Goal: Task Accomplishment & Management: Complete application form

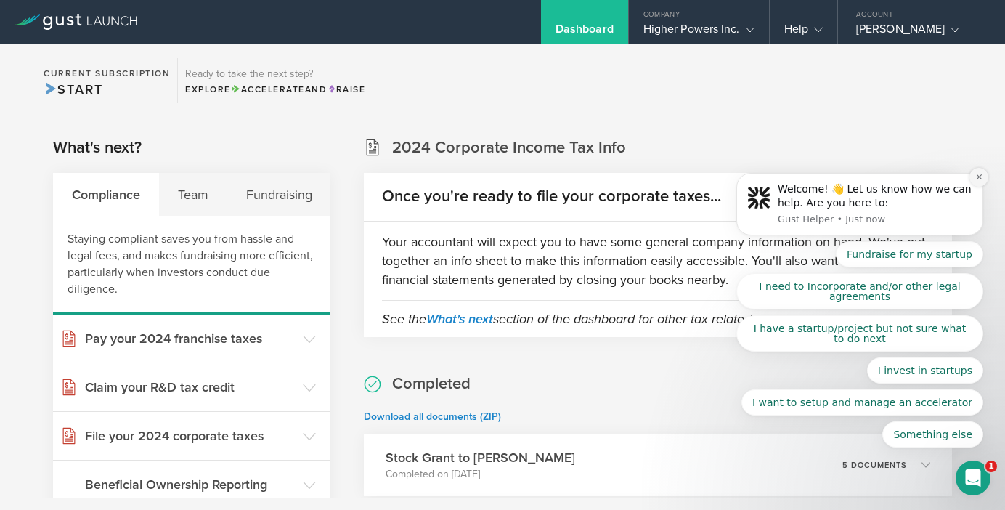
click at [973, 179] on button "Dismiss notification" at bounding box center [979, 177] width 19 height 19
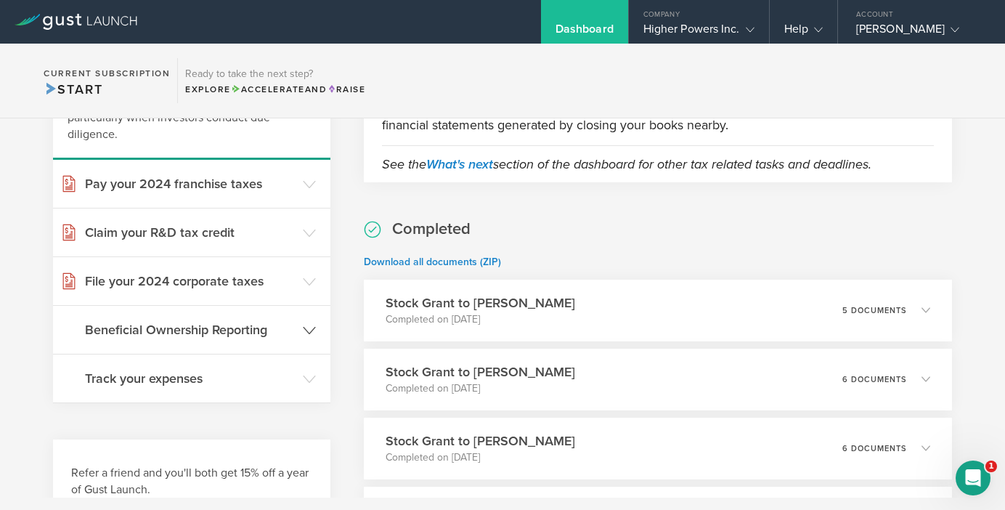
scroll to position [167, 0]
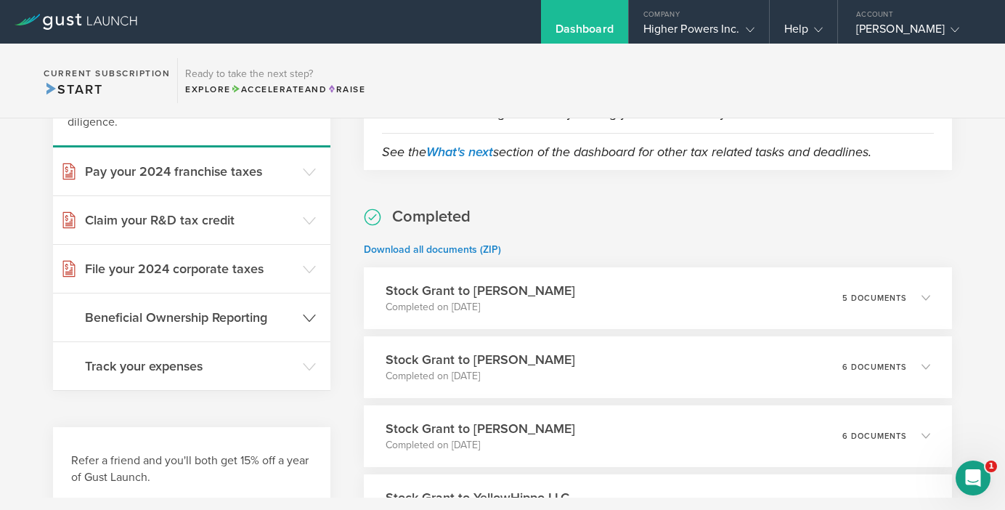
click at [287, 317] on h3 "Beneficial Ownership Reporting" at bounding box center [190, 317] width 211 height 19
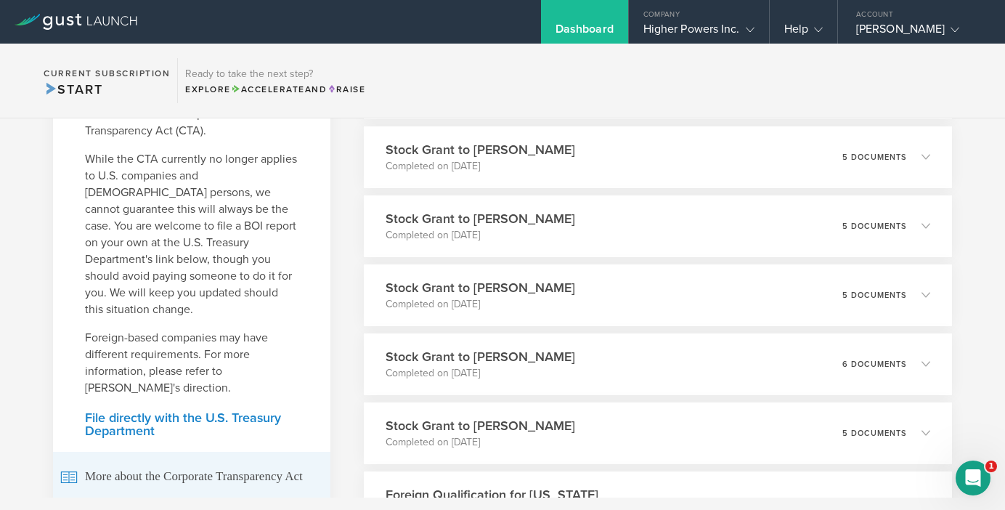
scroll to position [257, 0]
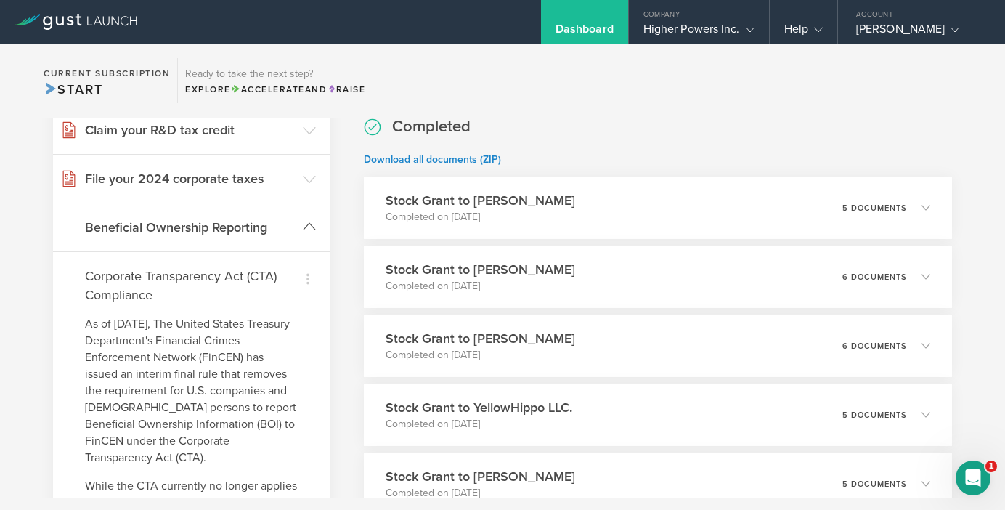
click at [314, 227] on icon at bounding box center [309, 226] width 13 height 13
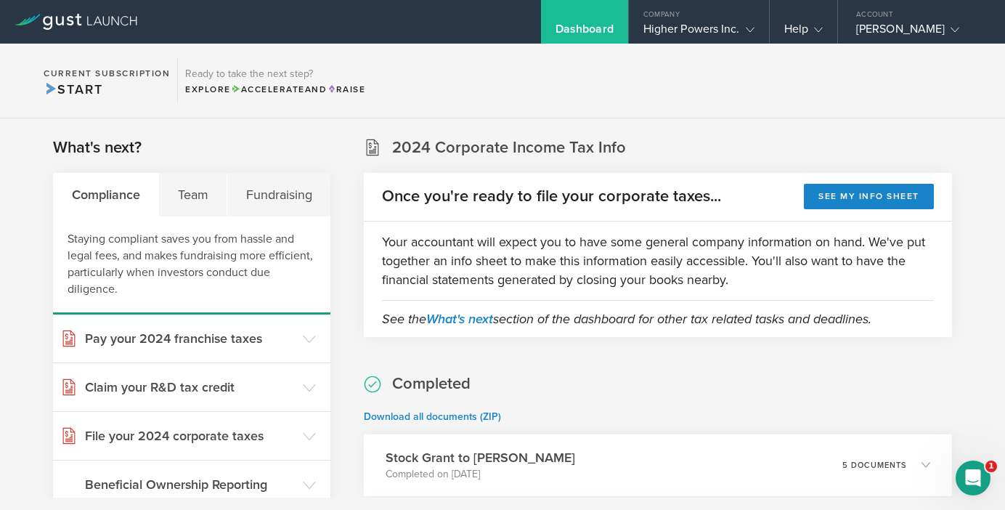
scroll to position [0, 0]
click at [202, 199] on div "Team" at bounding box center [193, 195] width 68 height 44
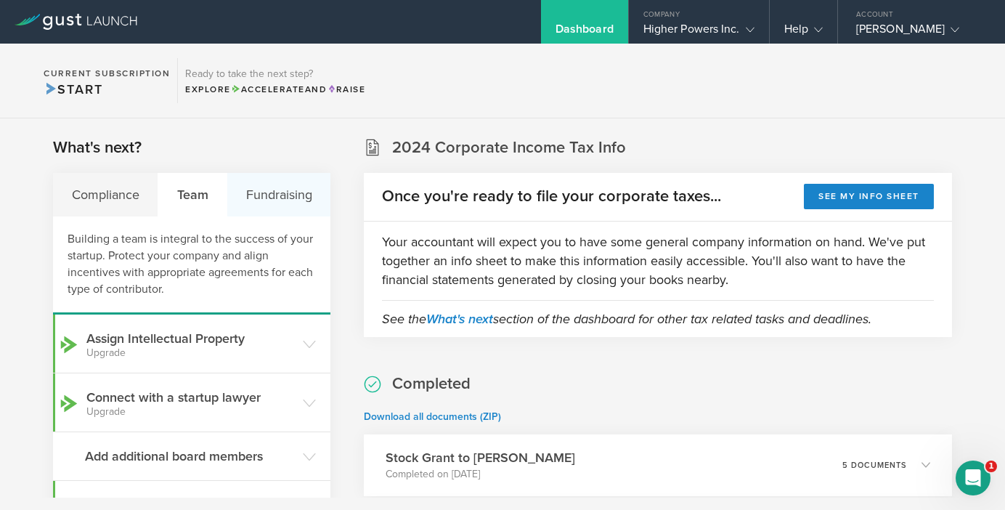
click at [295, 189] on div "Fundraising" at bounding box center [278, 195] width 103 height 44
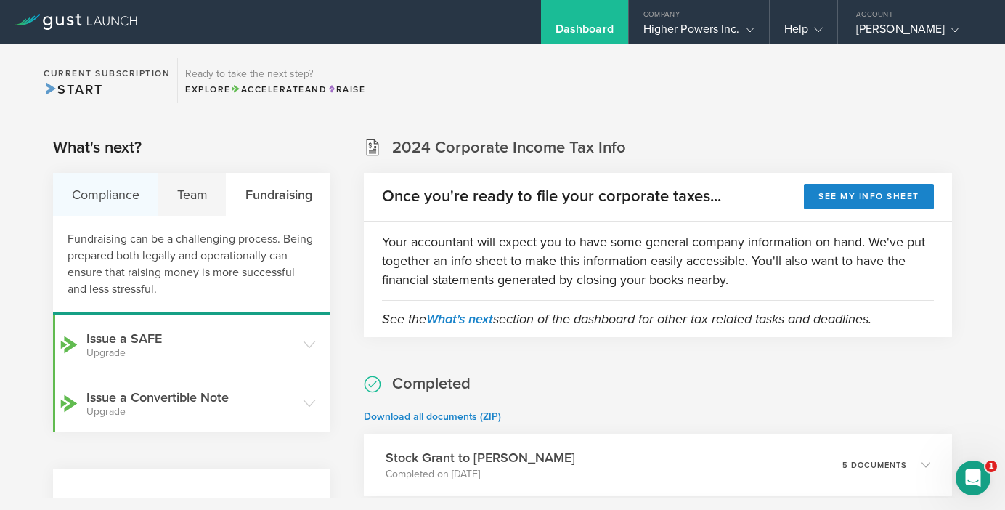
click at [110, 203] on div "Compliance" at bounding box center [105, 195] width 105 height 44
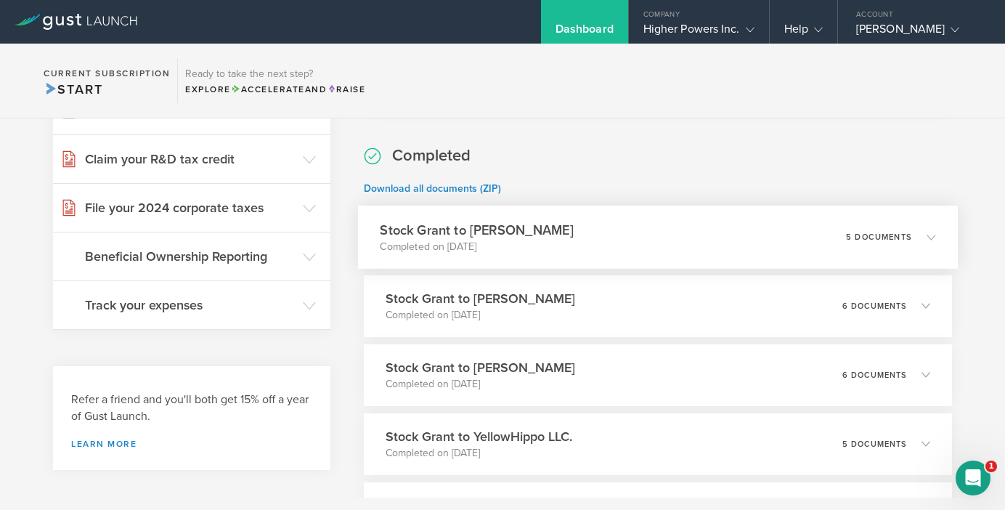
scroll to position [229, 0]
click at [892, 239] on p "5 documents" at bounding box center [879, 236] width 66 height 8
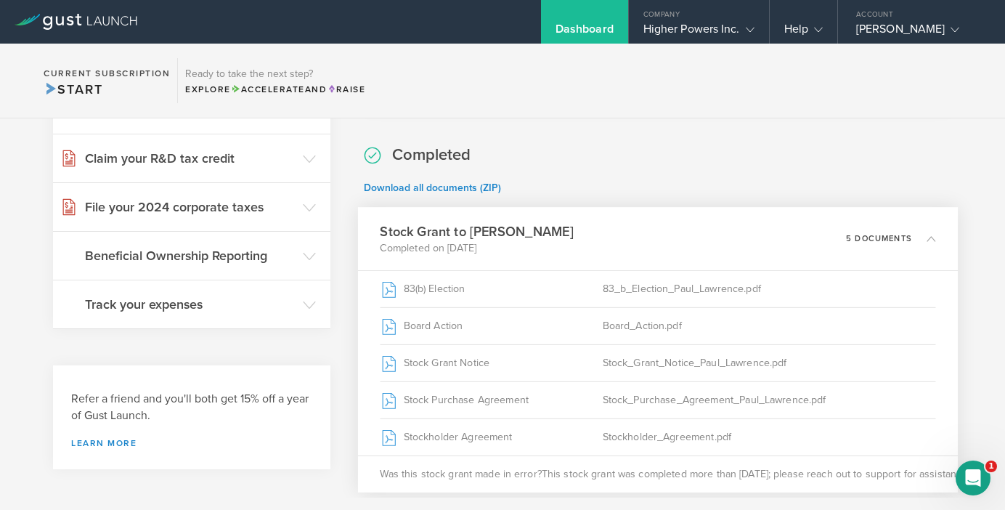
click at [898, 235] on p "5 documents" at bounding box center [879, 238] width 66 height 8
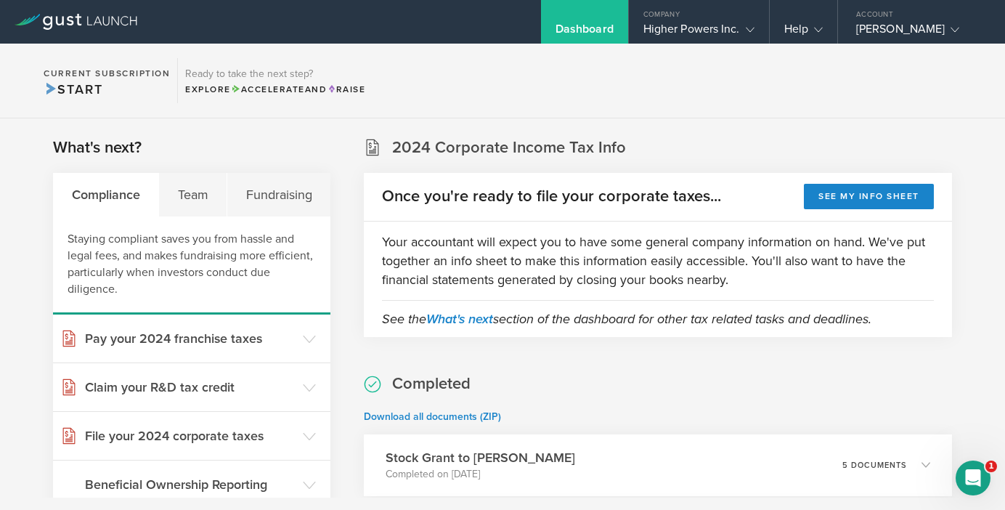
scroll to position [0, 0]
click at [723, 33] on div "Higher Powers Inc." at bounding box center [698, 33] width 111 height 22
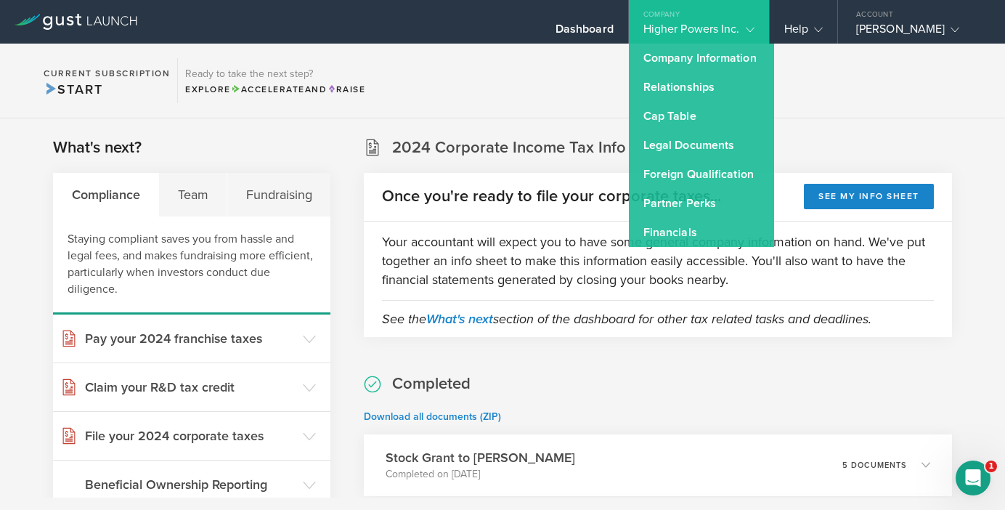
click at [869, 107] on section "Current Subscription Start Ready to take the next step? Explore Accelerate and …" at bounding box center [502, 81] width 1005 height 75
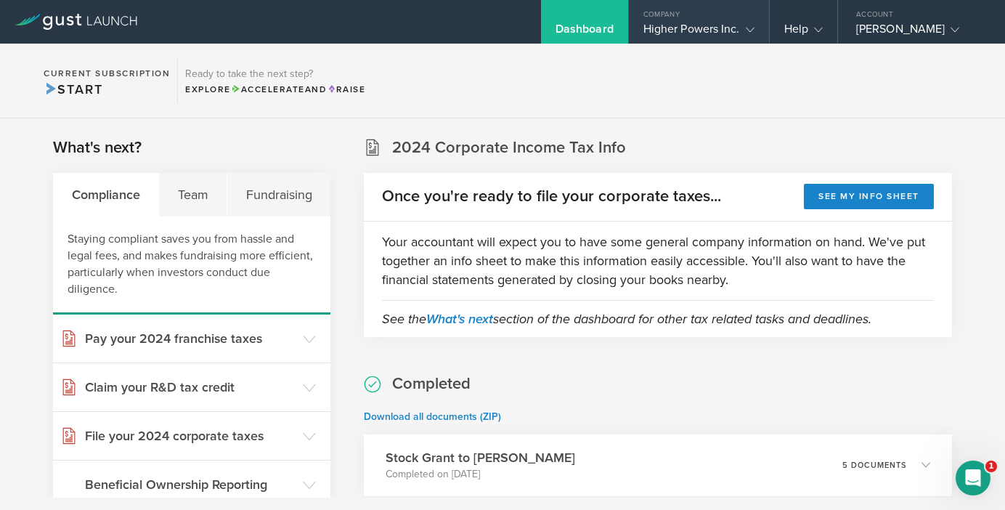
click at [704, 33] on div "Higher Powers Inc." at bounding box center [698, 33] width 111 height 22
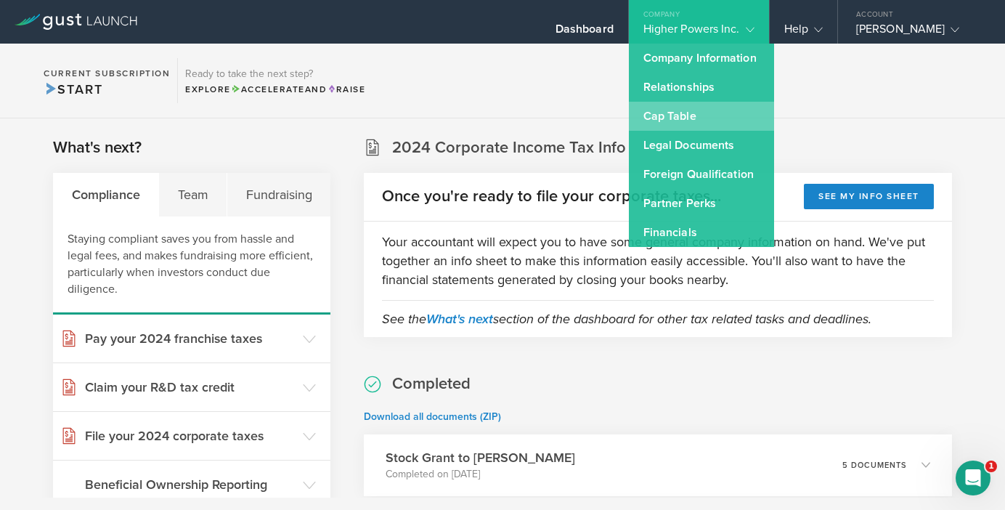
click at [691, 116] on link "Cap Table" at bounding box center [701, 116] width 145 height 29
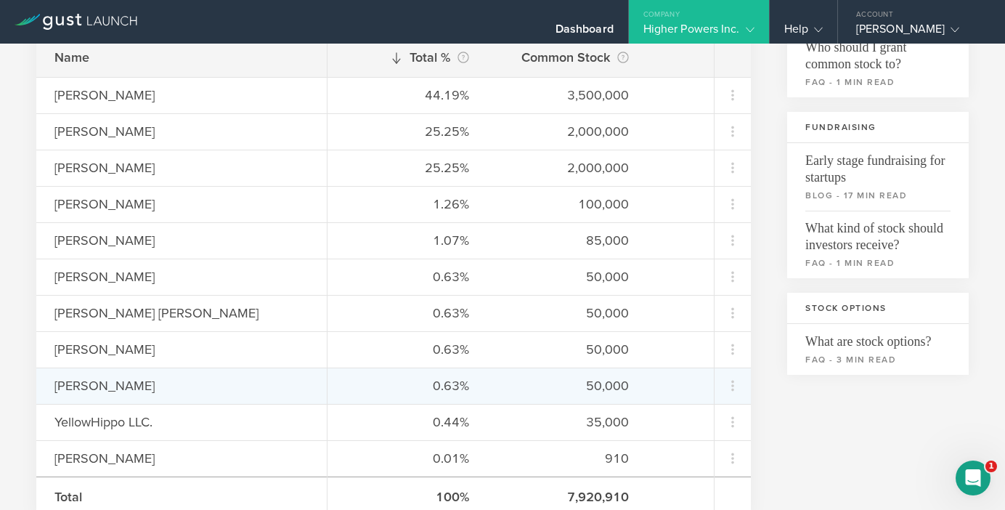
scroll to position [274, 0]
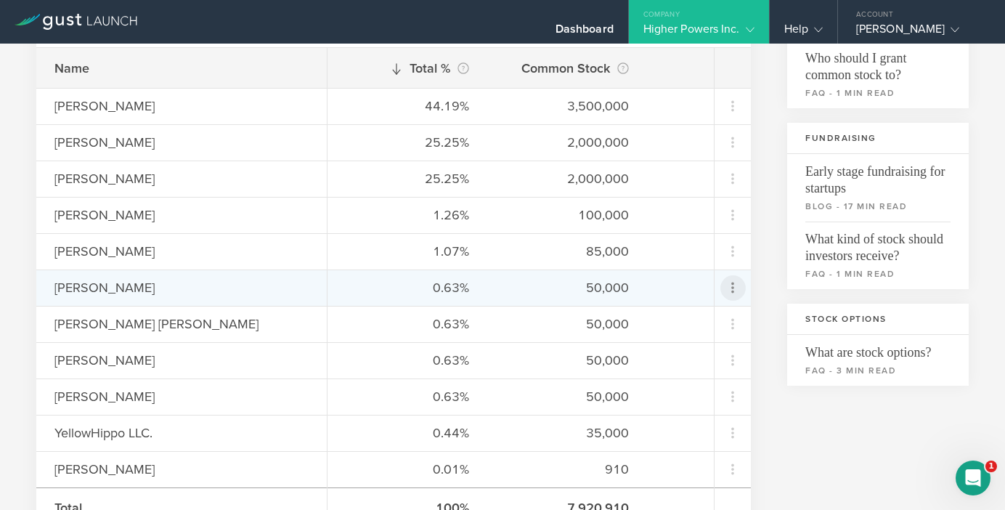
click at [734, 290] on icon at bounding box center [732, 287] width 17 height 17
click at [567, 292] on md-backdrop at bounding box center [502, 255] width 1005 height 510
click at [545, 295] on div "50,000" at bounding box center [566, 287] width 123 height 19
click at [119, 288] on div "[PERSON_NAME]" at bounding box center [181, 287] width 254 height 19
click at [612, 292] on div "50,000" at bounding box center [566, 287] width 123 height 19
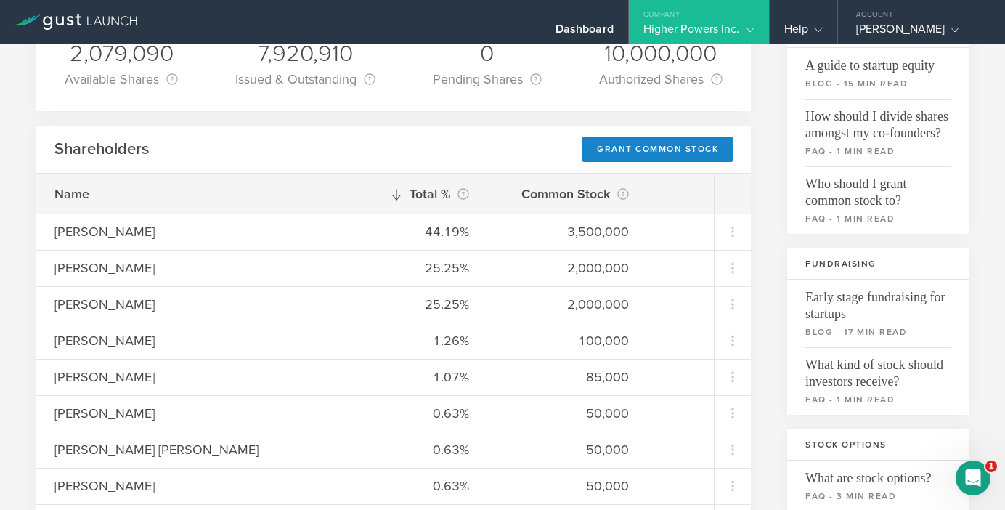
scroll to position [137, 0]
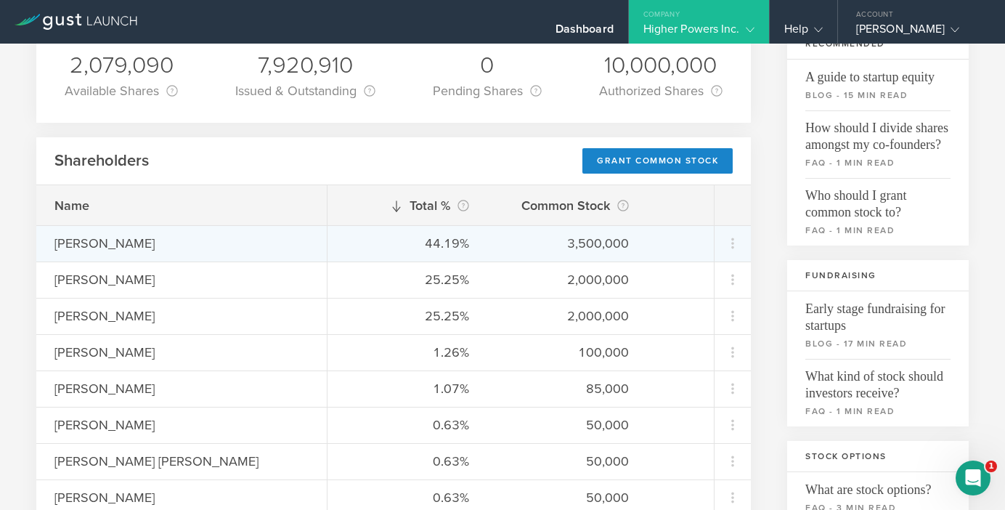
click at [693, 249] on div "44.19% 3,500,000" at bounding box center [521, 243] width 386 height 36
click at [728, 244] on icon at bounding box center [732, 243] width 17 height 17
click at [305, 242] on md-backdrop at bounding box center [502, 255] width 1005 height 510
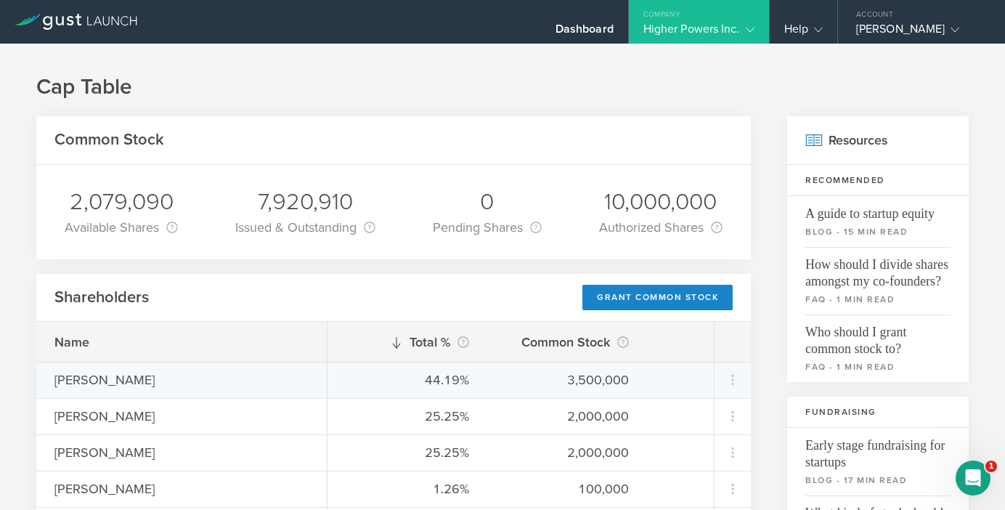
scroll to position [0, 0]
click at [137, 374] on div "[PERSON_NAME]" at bounding box center [181, 379] width 254 height 19
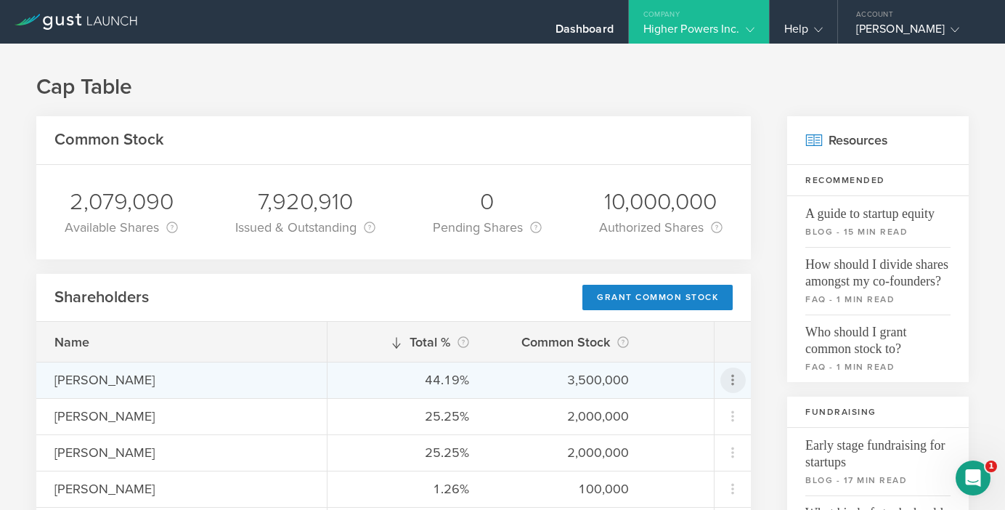
click at [739, 381] on icon at bounding box center [732, 379] width 17 height 17
click at [765, 328] on md-backdrop at bounding box center [502, 255] width 1005 height 510
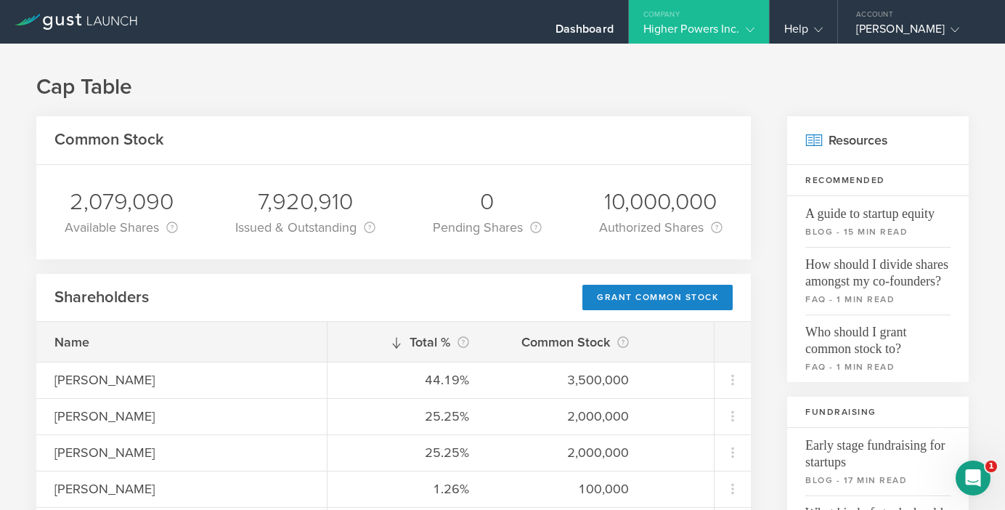
click at [746, 30] on polyline at bounding box center [750, 30] width 8 height 4
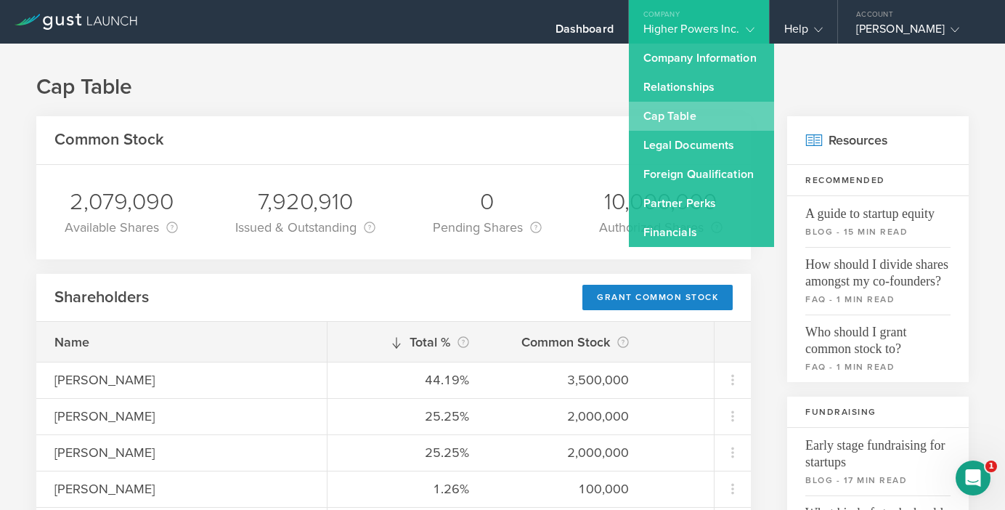
click at [688, 118] on link "Cap Table" at bounding box center [701, 116] width 145 height 29
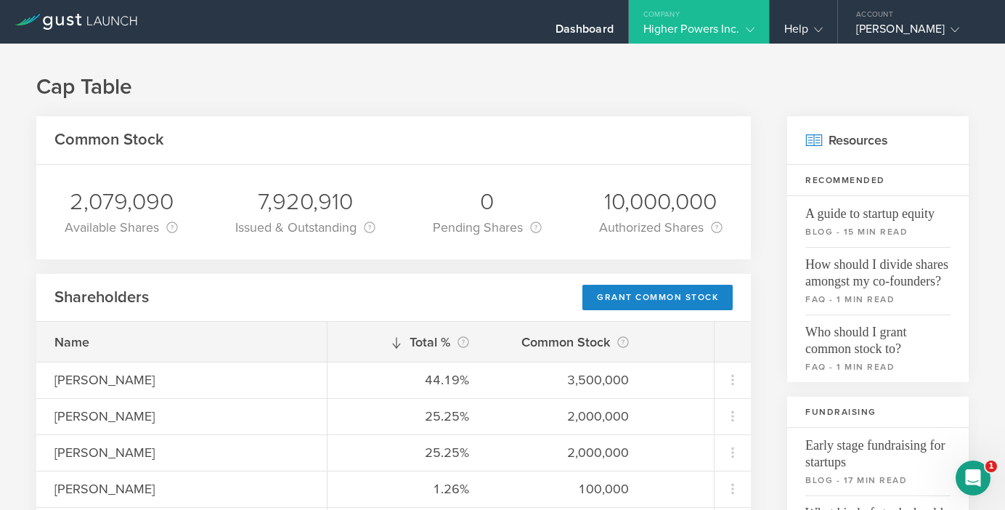
click at [741, 35] on gust-icon at bounding box center [747, 29] width 15 height 15
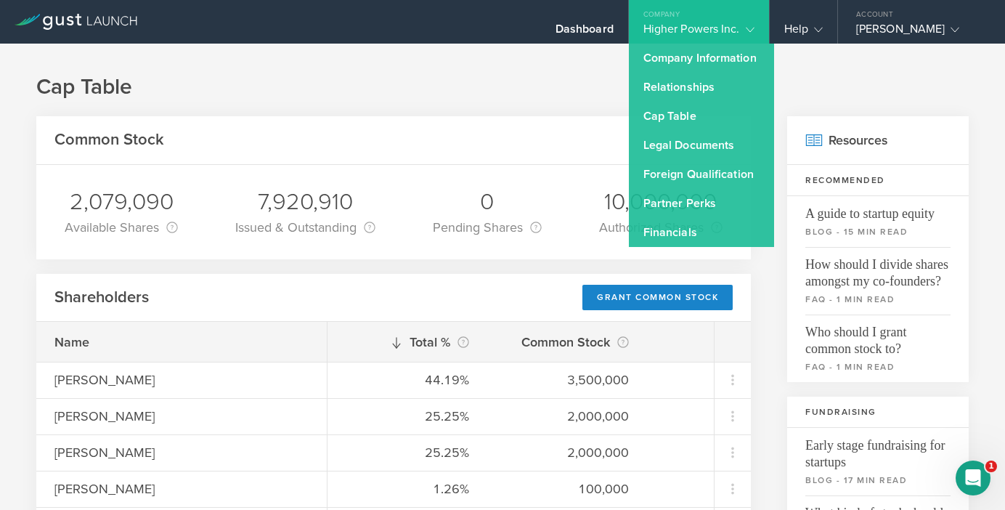
click at [791, 75] on h1 "Cap Table" at bounding box center [502, 87] width 932 height 29
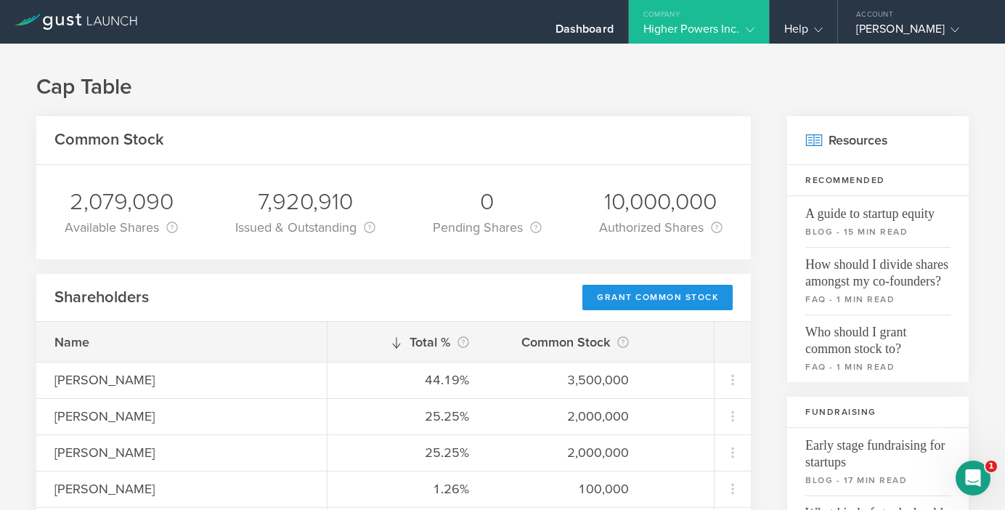
click at [680, 298] on div "Grant Common Stock" at bounding box center [657, 297] width 150 height 25
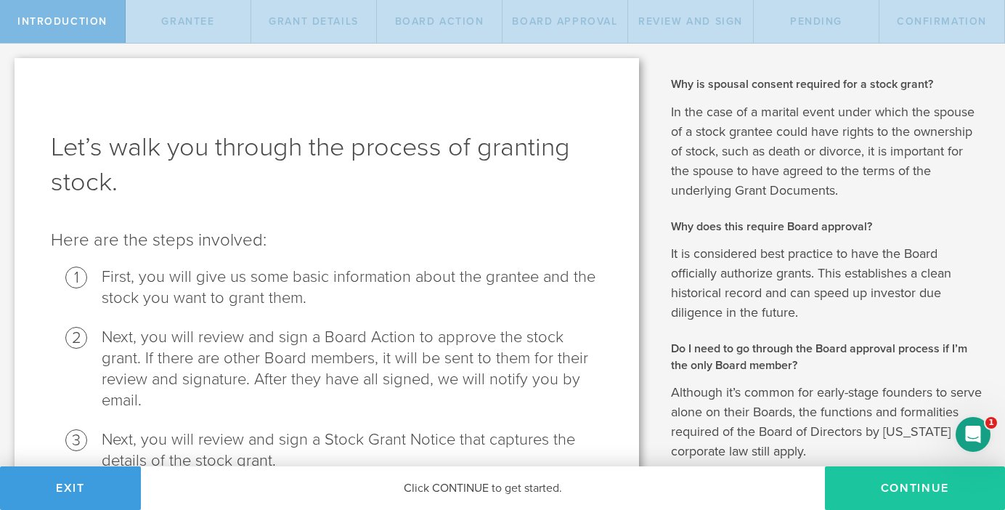
click at [898, 482] on button "Continue" at bounding box center [915, 488] width 180 height 44
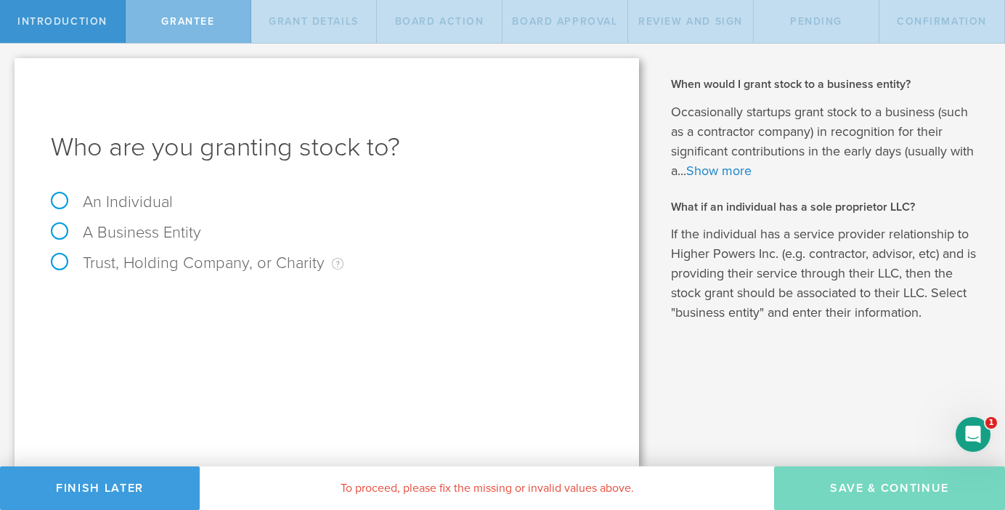
click at [92, 206] on label "An Individual" at bounding box center [112, 201] width 122 height 19
click at [9, 67] on input "An Individual" at bounding box center [4, 55] width 9 height 23
radio input "true"
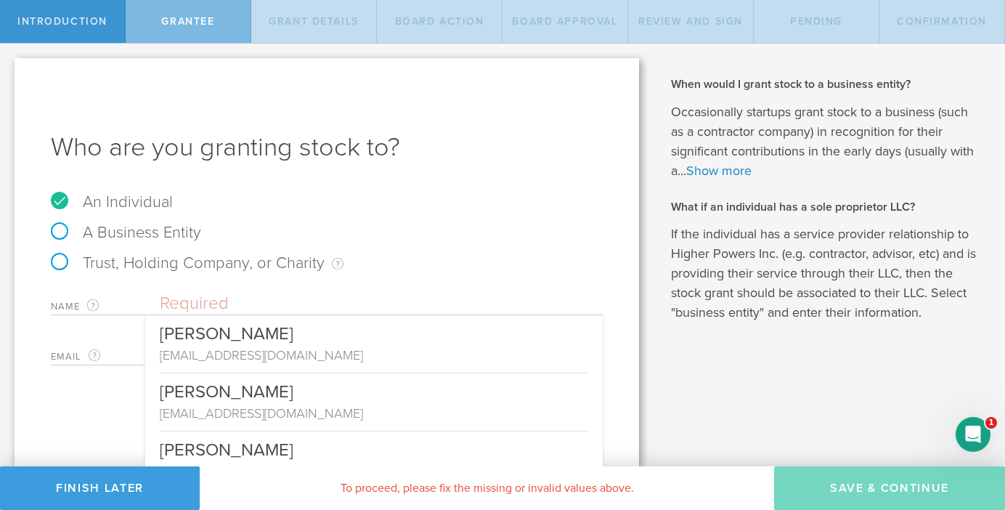
click at [280, 298] on input "text" at bounding box center [381, 304] width 443 height 22
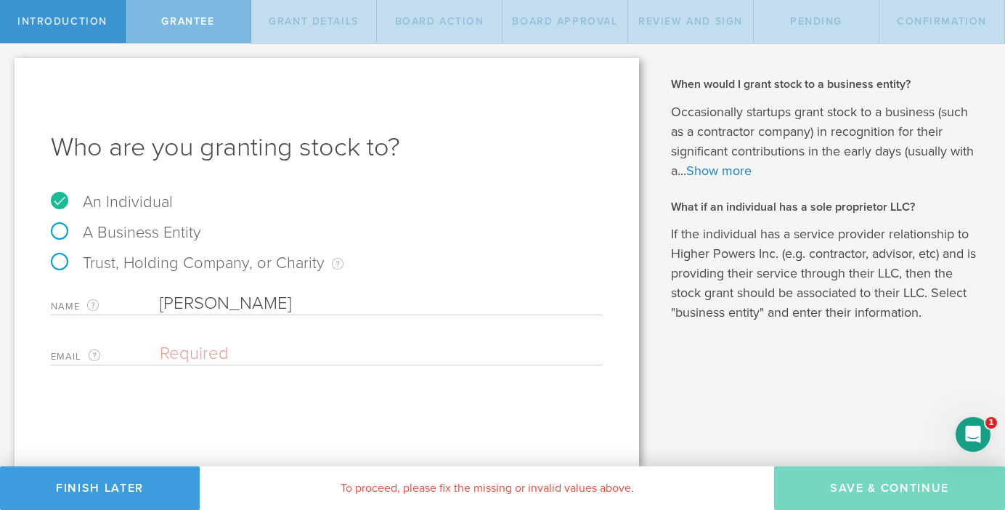
type input "James Cornbleet"
paste input "[EMAIL_ADDRESS][DOMAIN_NAME]"
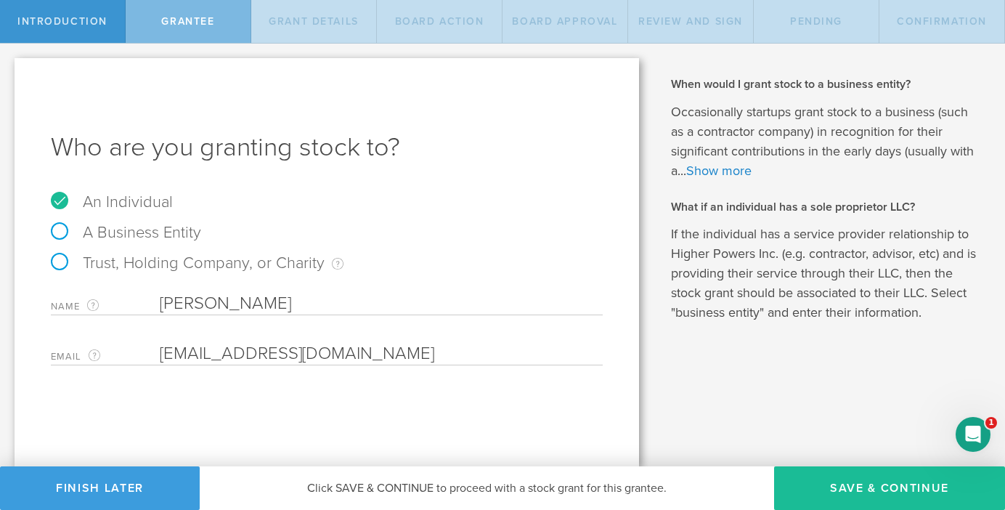
type input "[EMAIL_ADDRESS][DOMAIN_NAME]"
click at [475, 397] on div "Who are you granting stock to? An Individual A Business Entity Trust, Holding C…" at bounding box center [327, 262] width 625 height 408
click at [868, 494] on button "Save & Continue" at bounding box center [889, 488] width 231 height 44
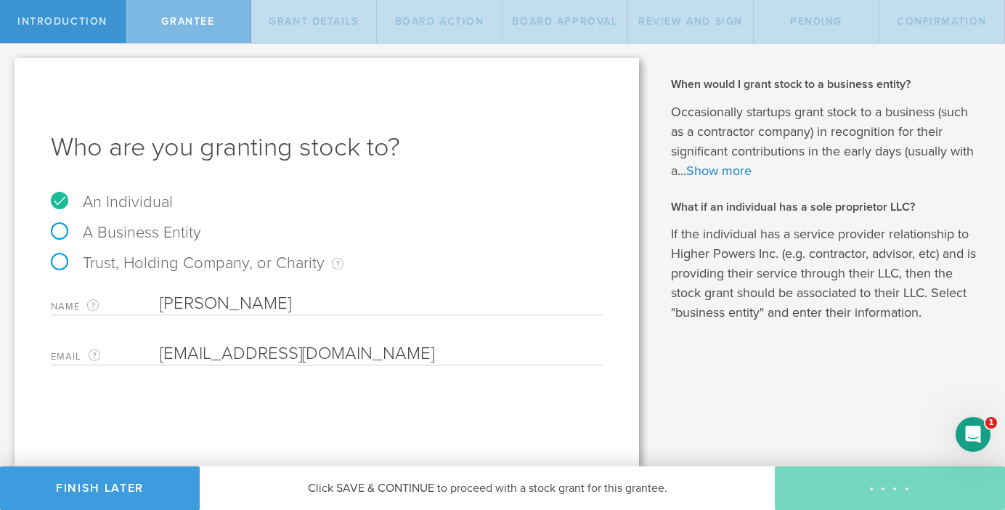
type input "48"
type input "12"
select select "none"
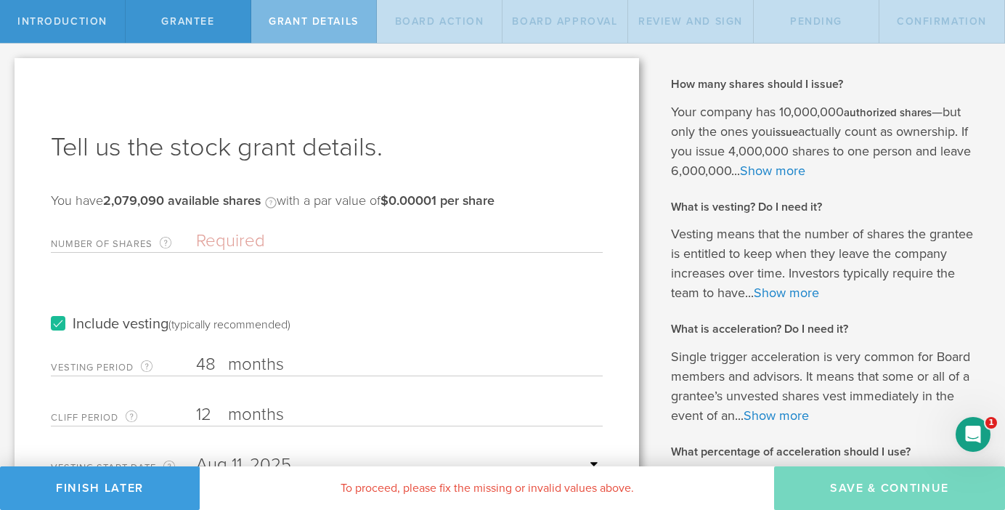
click at [264, 248] on input "Number of Shares The total amount of stock the company is granting to this reci…" at bounding box center [399, 241] width 407 height 22
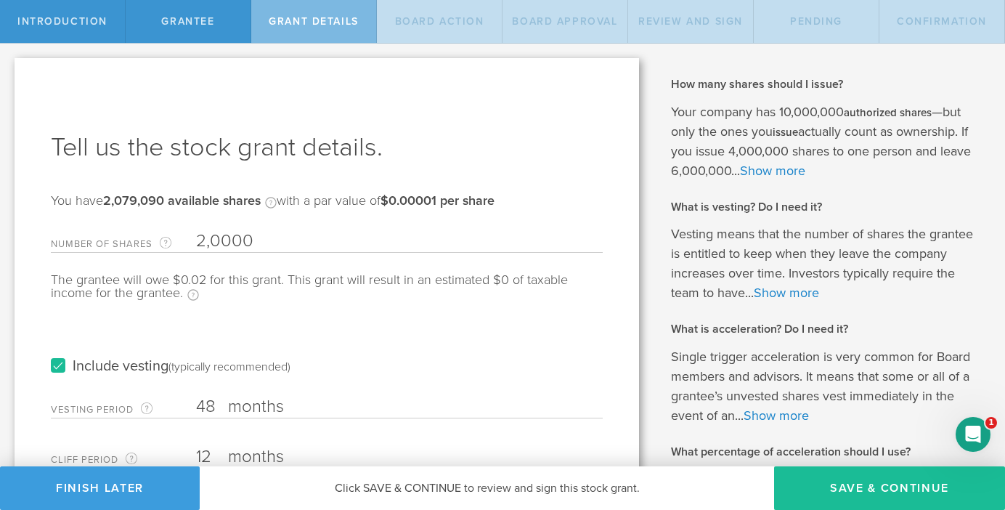
type input "20,000"
click at [290, 405] on label "months" at bounding box center [300, 408] width 145 height 25
click at [290, 405] on input "48" at bounding box center [399, 407] width 407 height 22
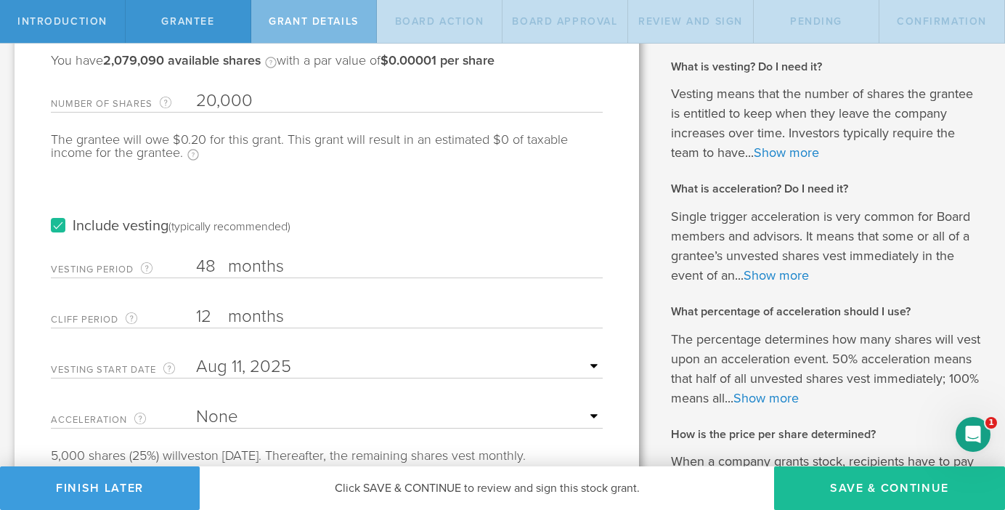
scroll to position [142, 0]
type input "4"
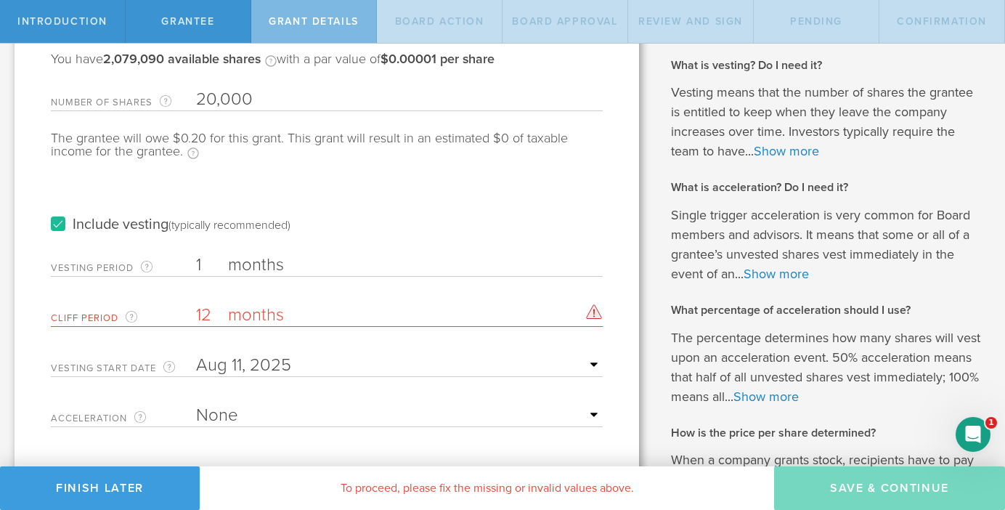
type input "1"
click at [214, 313] on input "12" at bounding box center [399, 315] width 407 height 22
type input "1"
type input "0"
click at [217, 258] on input "1" at bounding box center [399, 265] width 407 height 22
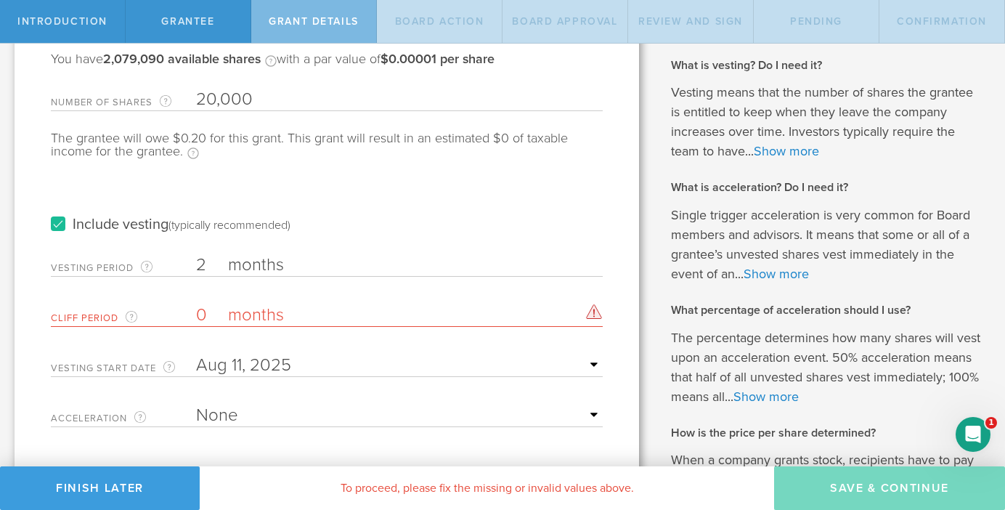
type input "2"
click at [216, 325] on input "0" at bounding box center [399, 315] width 407 height 22
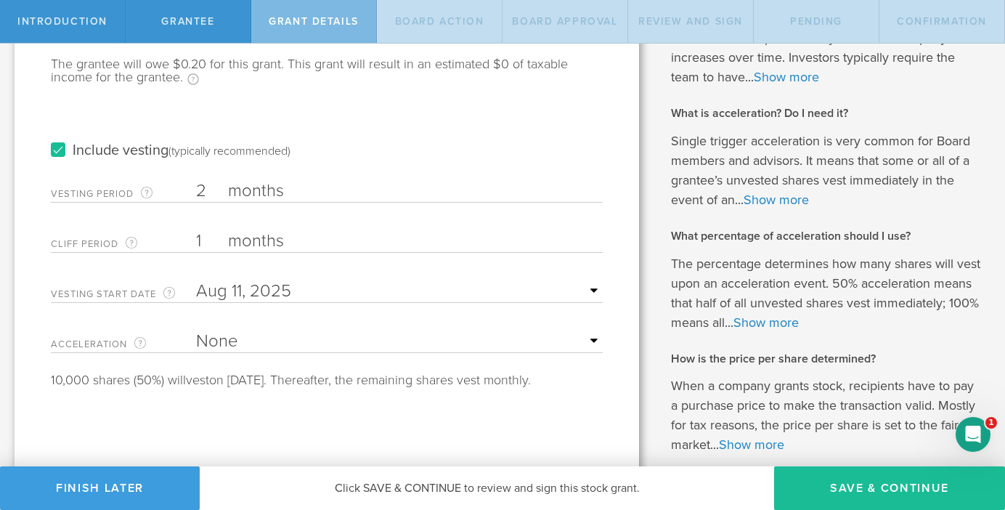
scroll to position [222, 0]
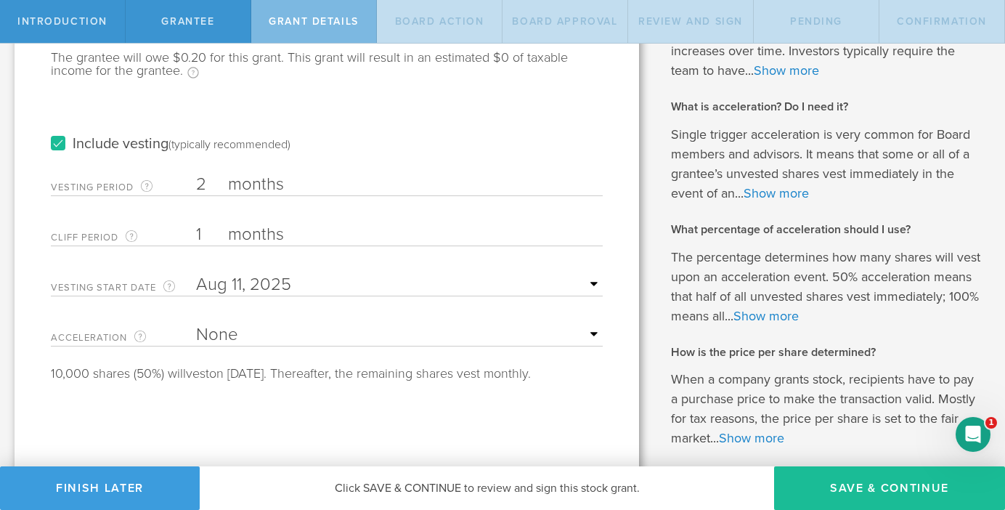
type input "1"
select select "double"
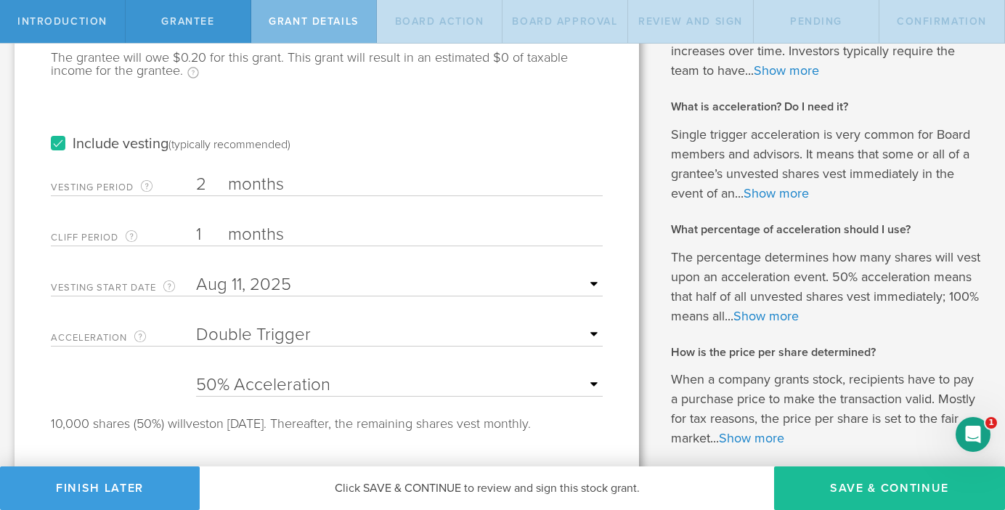
select select "100"
click at [253, 238] on label "months" at bounding box center [300, 236] width 145 height 25
click at [253, 238] on input "1" at bounding box center [399, 235] width 407 height 22
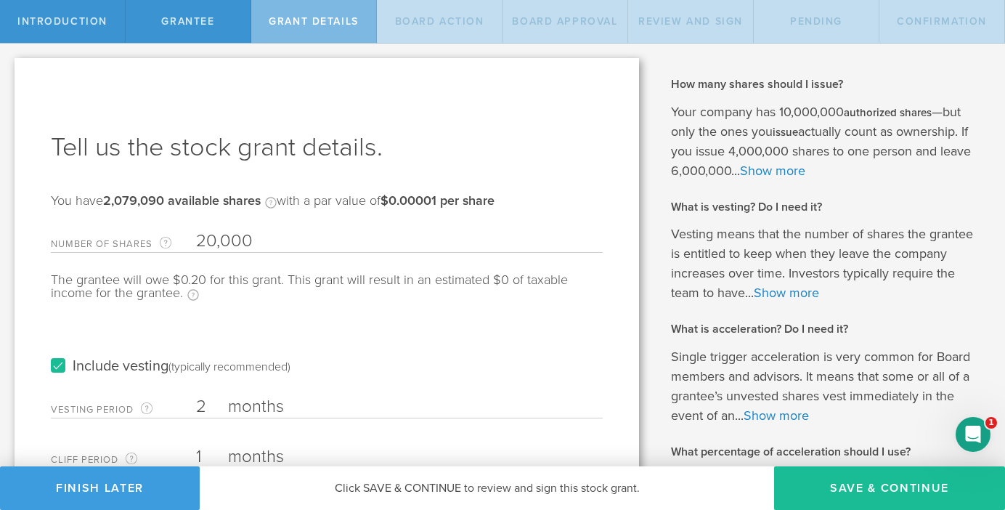
scroll to position [0, 0]
click at [861, 487] on button "Save & Continue" at bounding box center [889, 488] width 231 height 44
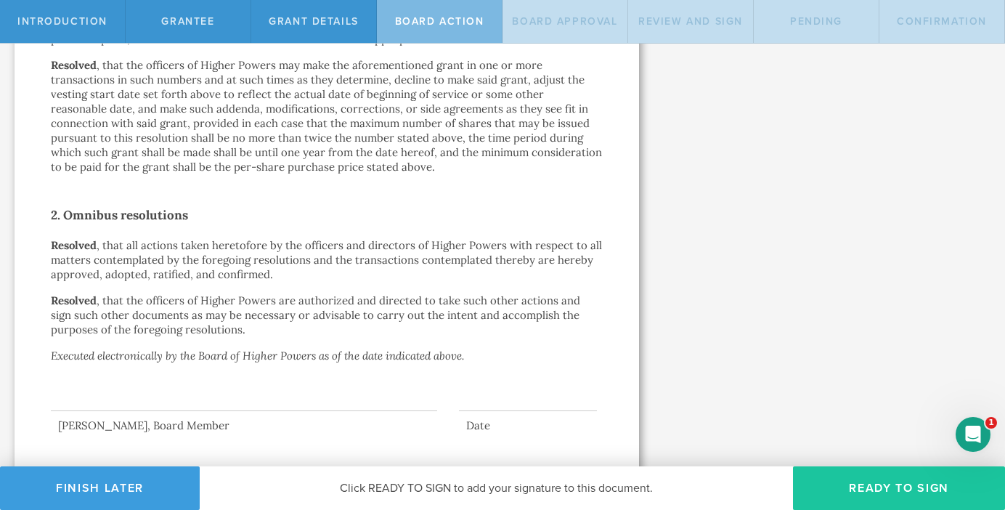
scroll to position [941, 0]
click at [905, 495] on button "Ready to Sign" at bounding box center [899, 488] width 212 height 44
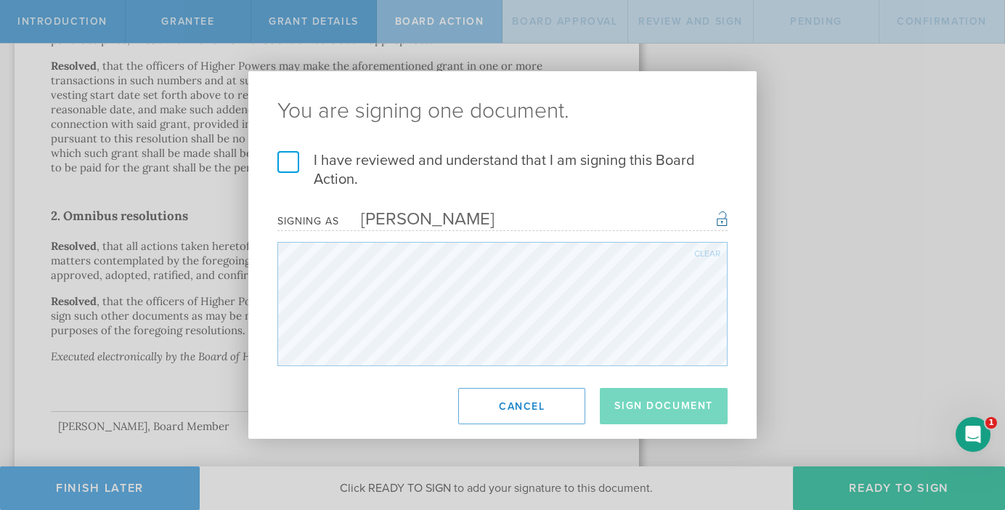
click at [291, 160] on label "I have reviewed and understand that I am signing this Board Action." at bounding box center [502, 170] width 450 height 38
click at [0, 0] on input "I have reviewed and understand that I am signing this Board Action." at bounding box center [0, 0] width 0 height 0
click at [669, 400] on button "Sign Document" at bounding box center [664, 406] width 128 height 36
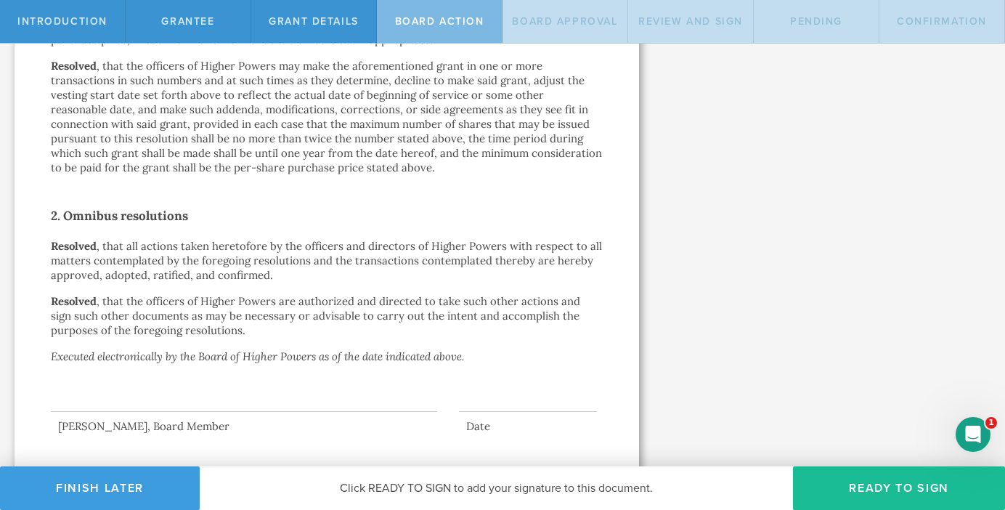
scroll to position [0, 0]
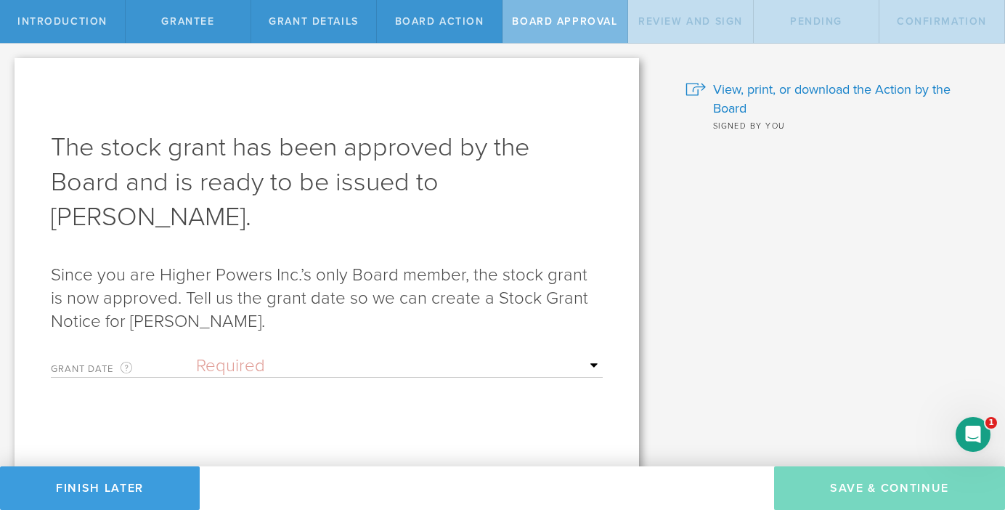
select select "setByFounder"
click at [300, 401] on div "Mon Tue Wed Thu Fri Sat Sun" at bounding box center [399, 413] width 407 height 30
click at [310, 416] on input "text" at bounding box center [399, 416] width 407 height 22
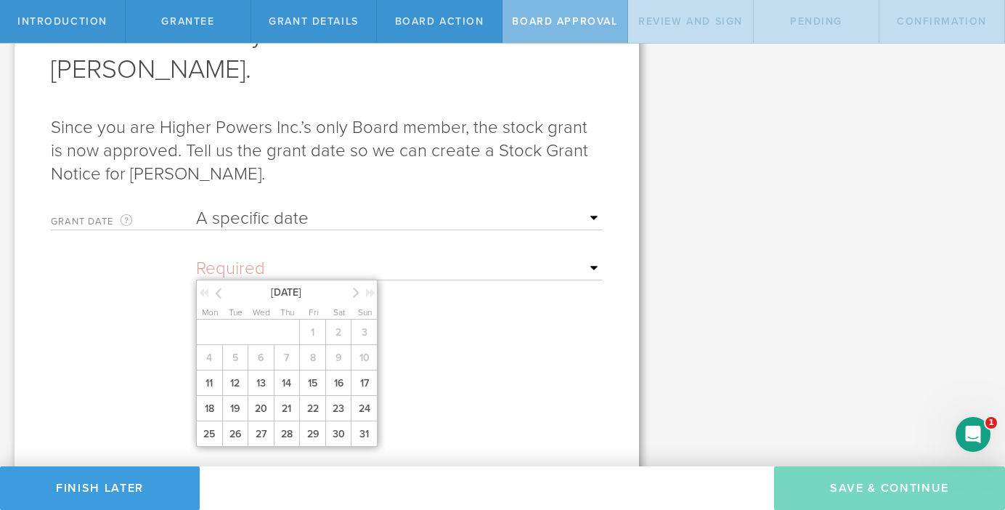
scroll to position [156, 0]
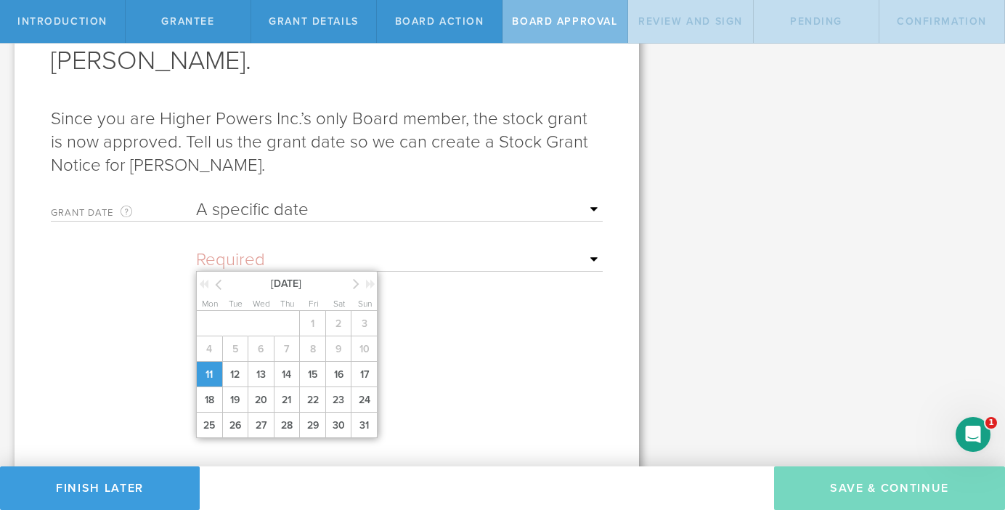
click at [220, 383] on span "11" at bounding box center [209, 374] width 26 height 25
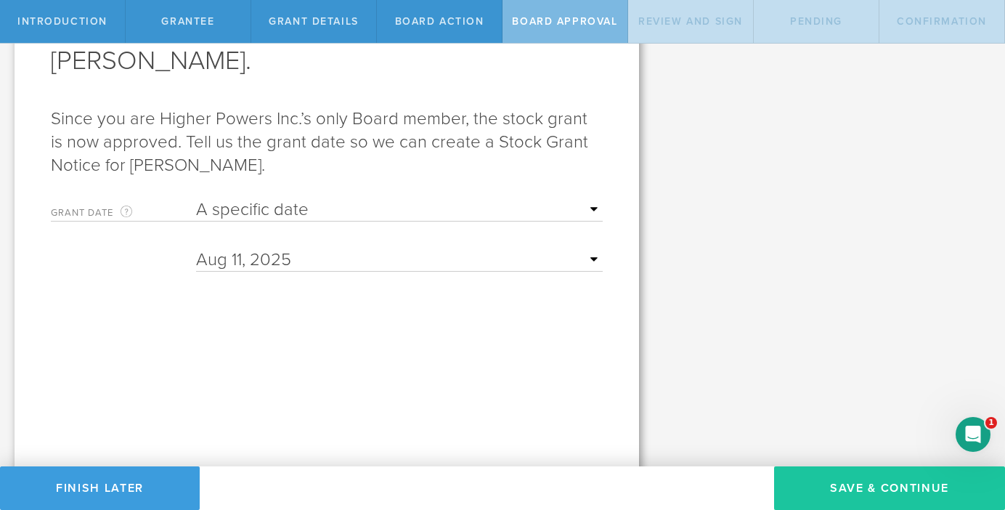
click at [868, 494] on button "Save & Continue" at bounding box center [889, 488] width 231 height 44
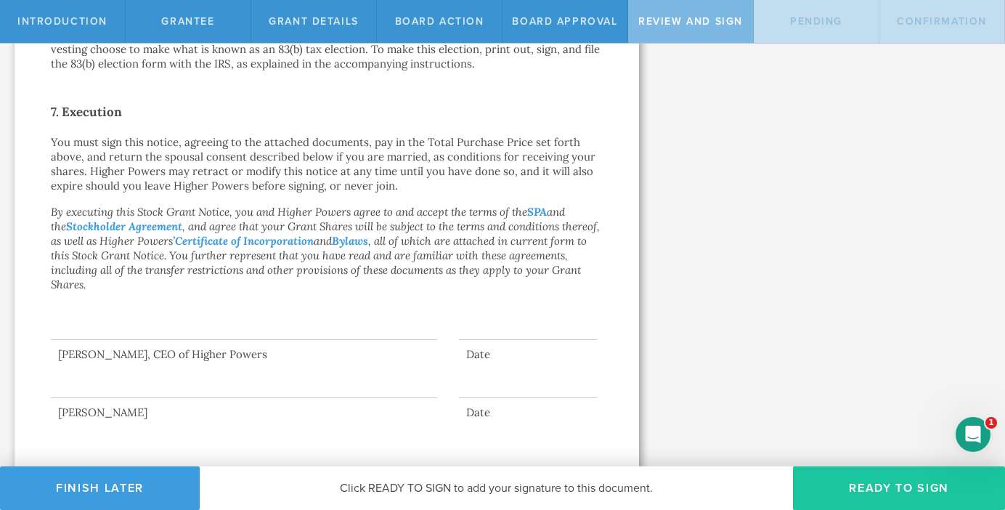
scroll to position [0, 0]
click at [875, 488] on button "Ready to Sign" at bounding box center [899, 488] width 212 height 44
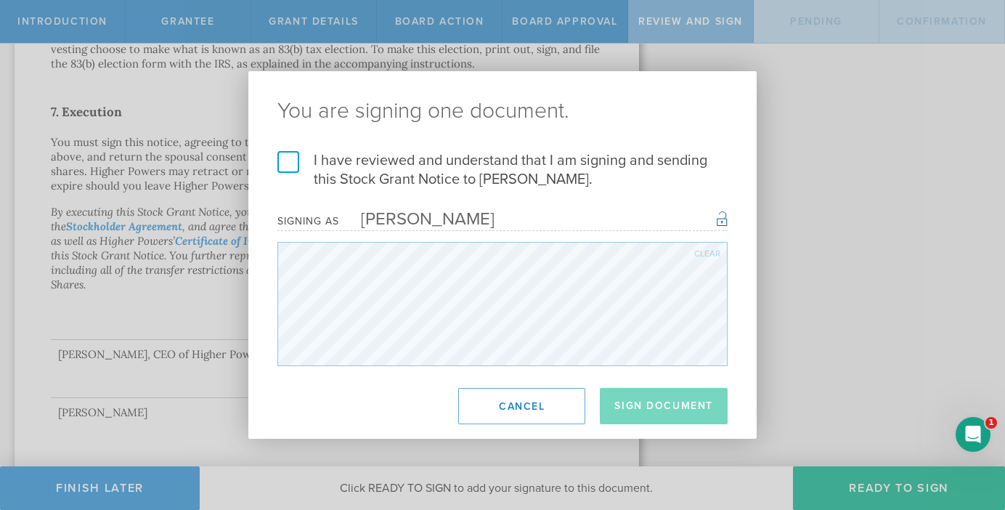
click at [280, 159] on label "I have reviewed and understand that I am signing and sending this Stock Grant N…" at bounding box center [502, 170] width 450 height 38
click at [0, 0] on input "I have reviewed and understand that I am signing and sending this Stock Grant N…" at bounding box center [0, 0] width 0 height 0
click at [689, 402] on button "Sign Document" at bounding box center [664, 406] width 128 height 36
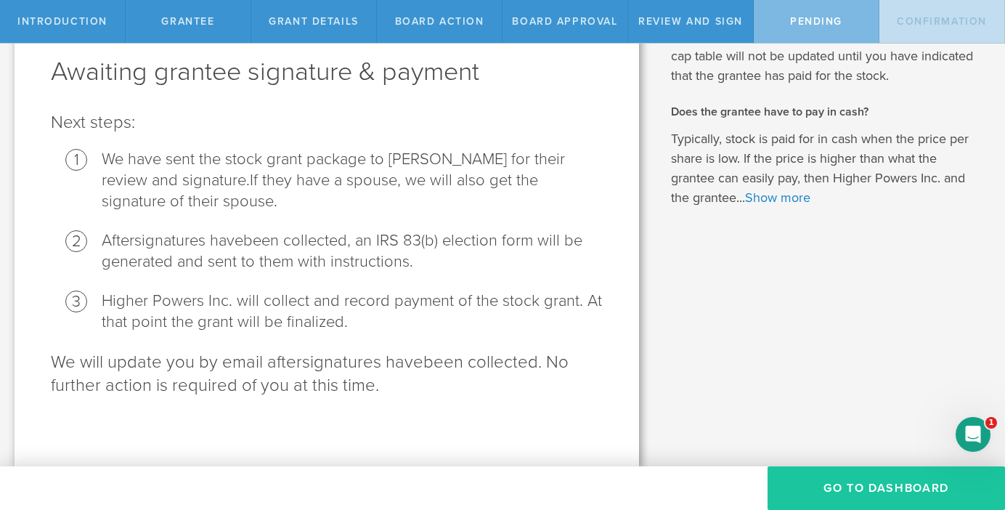
scroll to position [76, 0]
click at [897, 485] on button "Go To Dashboard" at bounding box center [886, 488] width 237 height 44
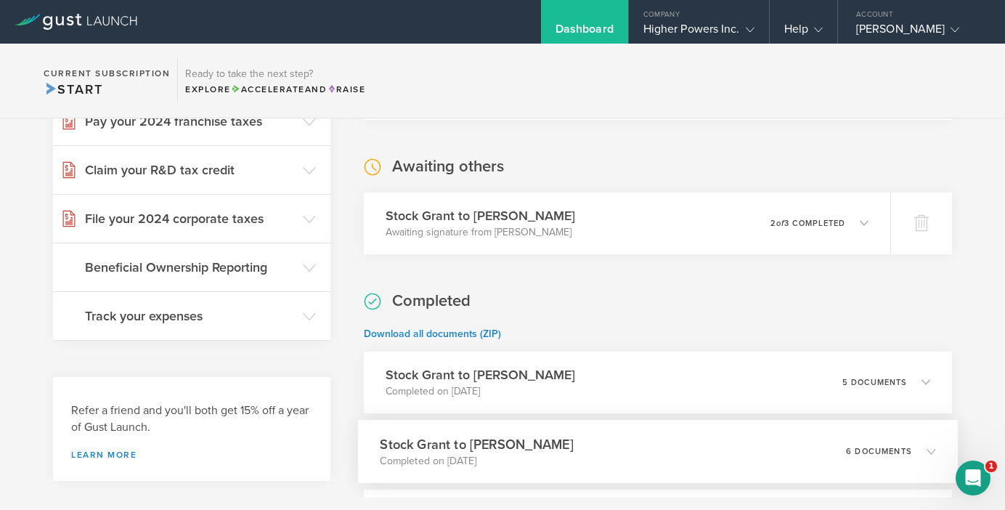
scroll to position [197, 0]
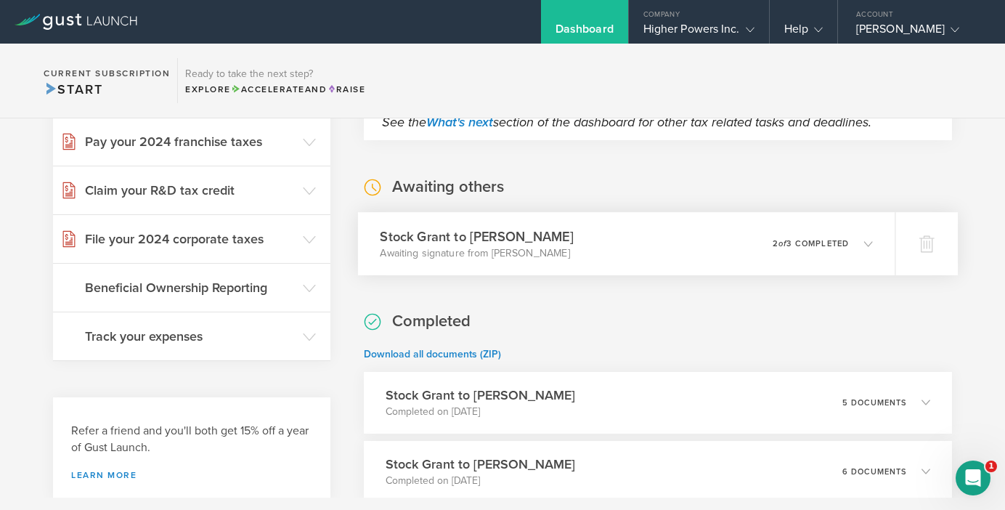
click at [803, 248] on div "0 undeliverable 2 of 3 completed" at bounding box center [823, 243] width 100 height 25
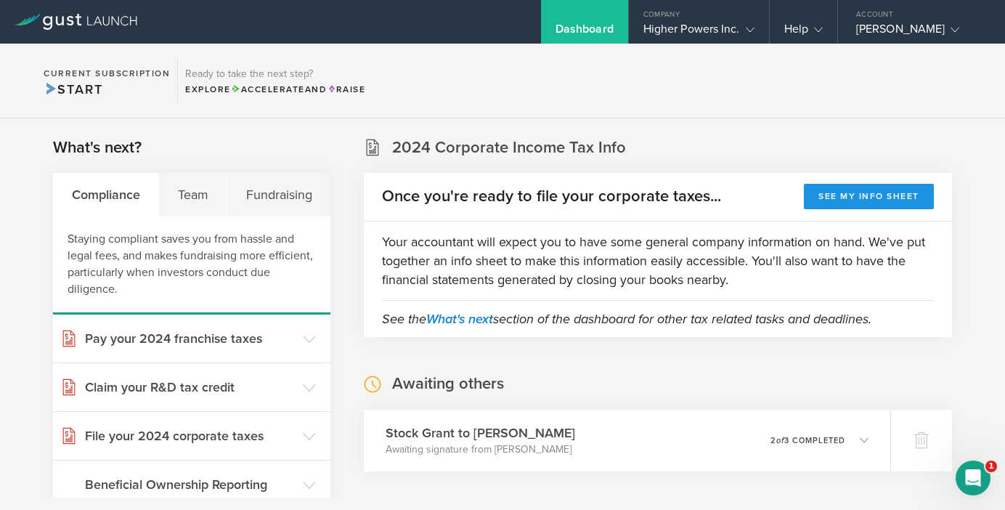
scroll to position [0, 0]
click at [715, 38] on div "Higher Powers Inc." at bounding box center [698, 33] width 111 height 22
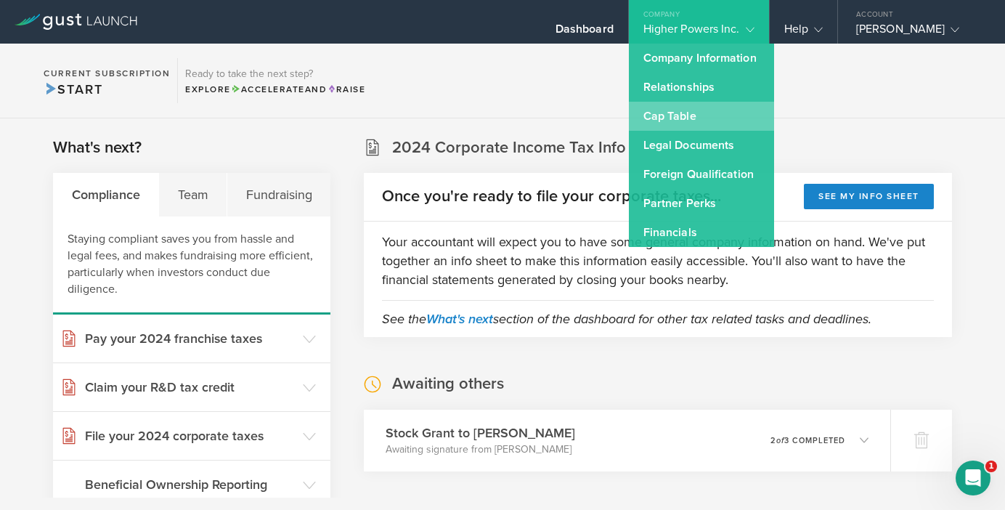
click at [694, 120] on link "Cap Table" at bounding box center [701, 116] width 145 height 29
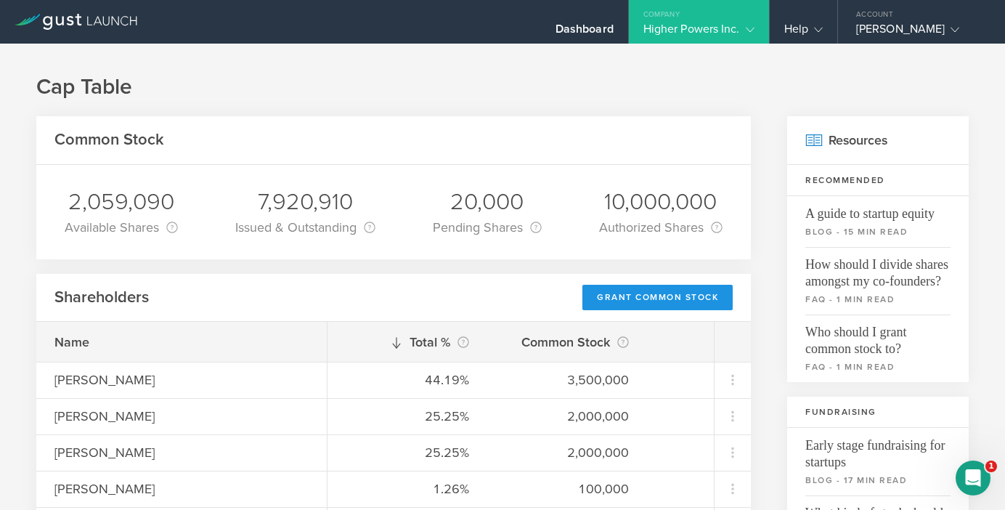
click at [688, 299] on div "Grant Common Stock" at bounding box center [657, 297] width 150 height 25
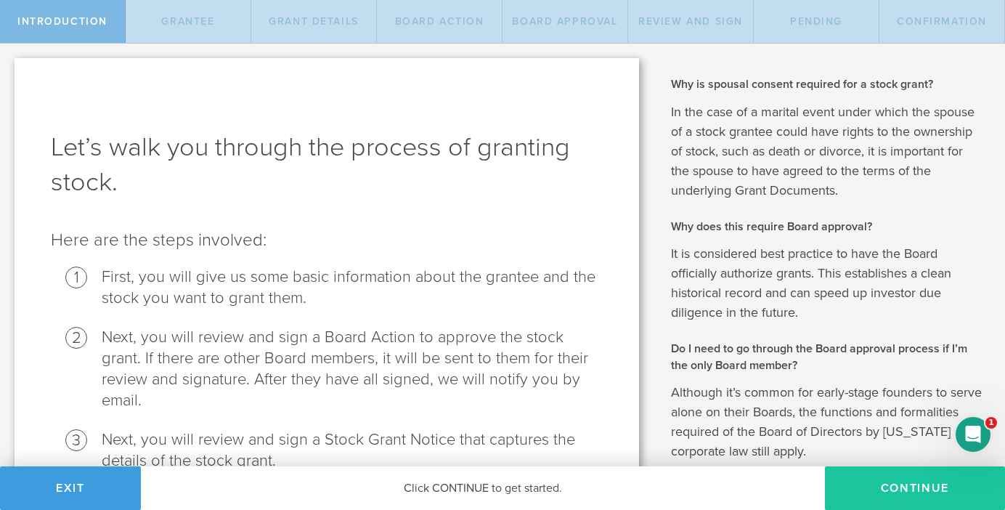
click at [935, 489] on button "Continue" at bounding box center [915, 488] width 180 height 44
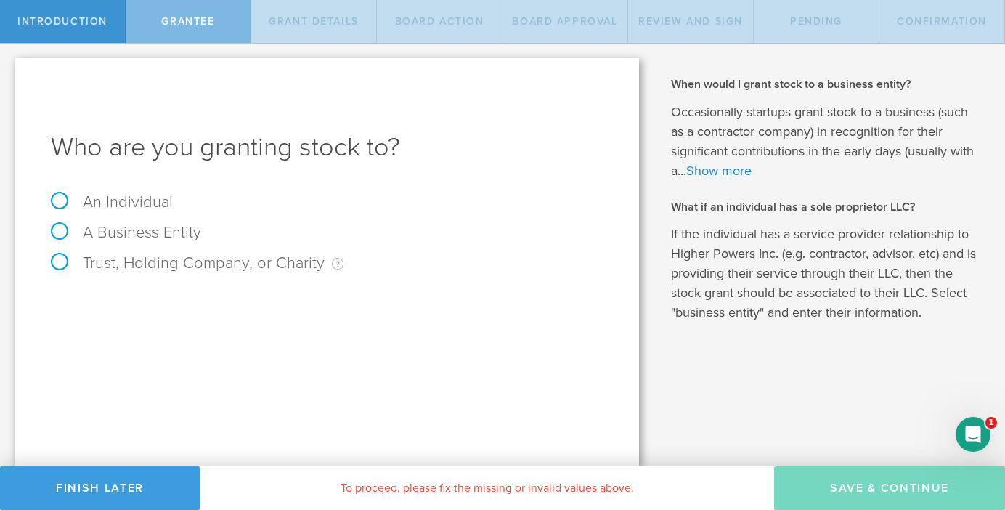
click at [123, 200] on label "An Individual" at bounding box center [112, 201] width 122 height 19
click at [9, 67] on input "An Individual" at bounding box center [4, 55] width 9 height 23
radio input "true"
click at [242, 293] on input "text" at bounding box center [381, 304] width 443 height 22
type input "Richard B. Kampf"
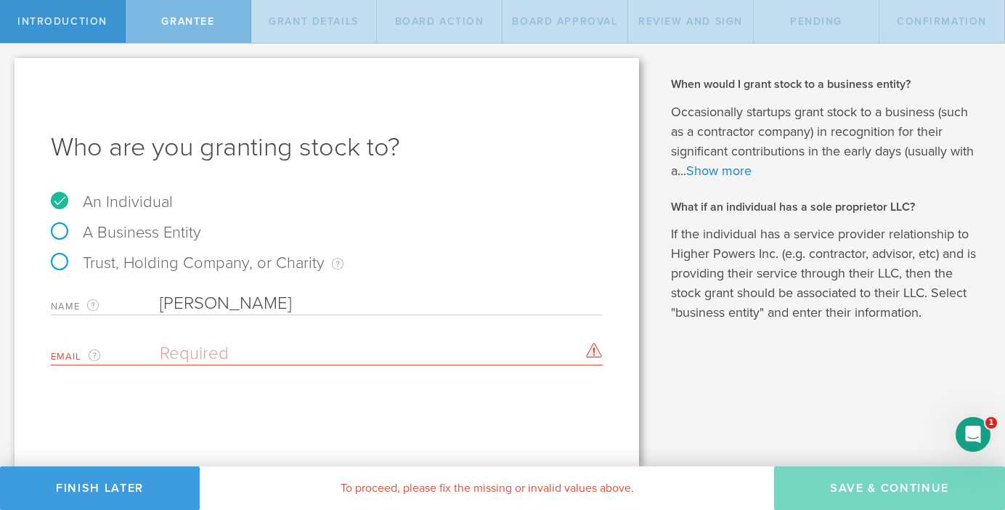
paste input "rbkampf@charter.net"
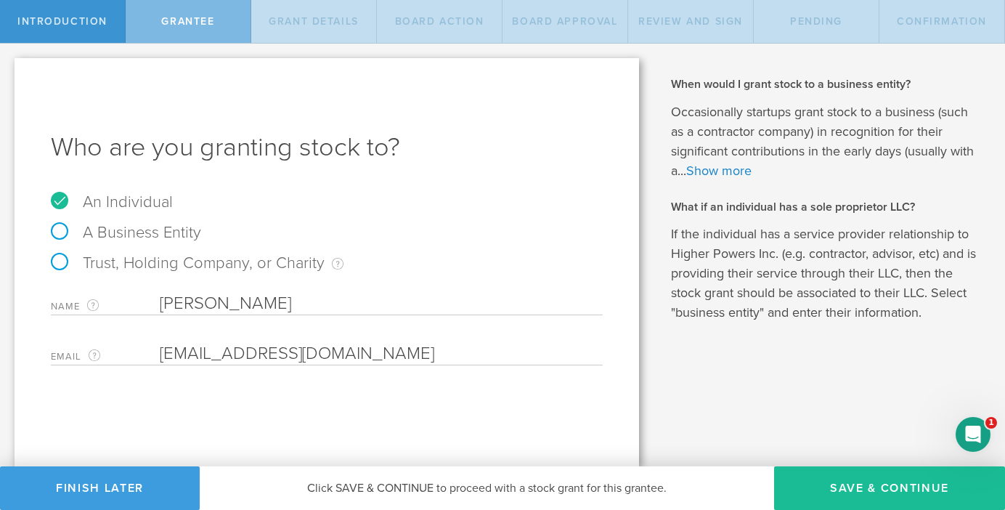
type input "rbkampf@charter.net"
click at [558, 428] on div "Who are you granting stock to? An Individual A Business Entity Trust, Holding C…" at bounding box center [327, 262] width 625 height 408
click at [925, 495] on button "Save & Continue" at bounding box center [889, 488] width 231 height 44
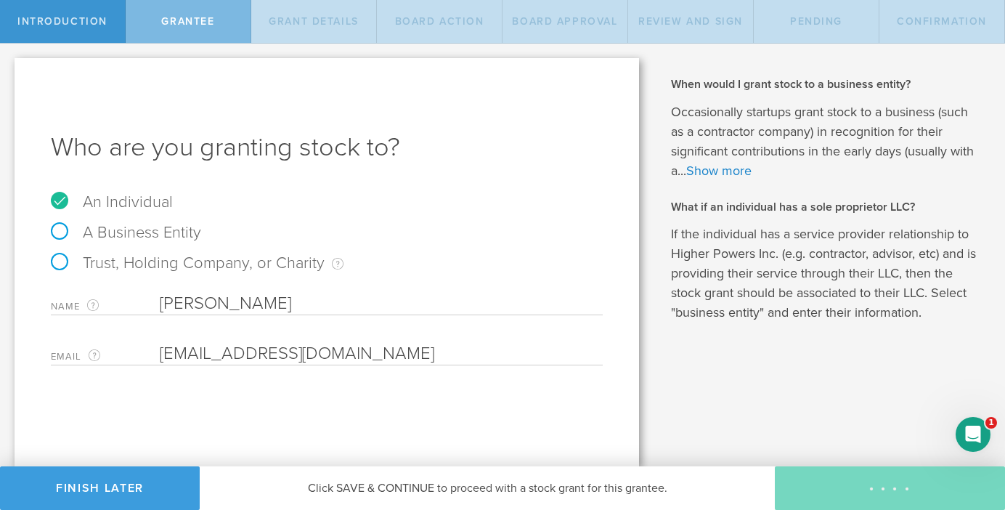
type input "48"
type input "12"
select select "none"
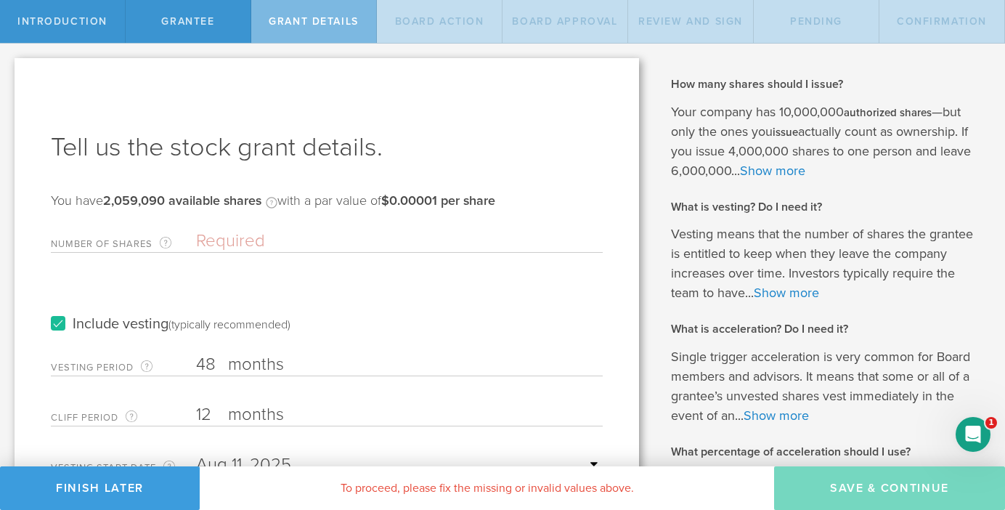
click at [367, 238] on input "Number of Shares The total amount of stock the company is granting to this reci…" at bounding box center [399, 241] width 407 height 22
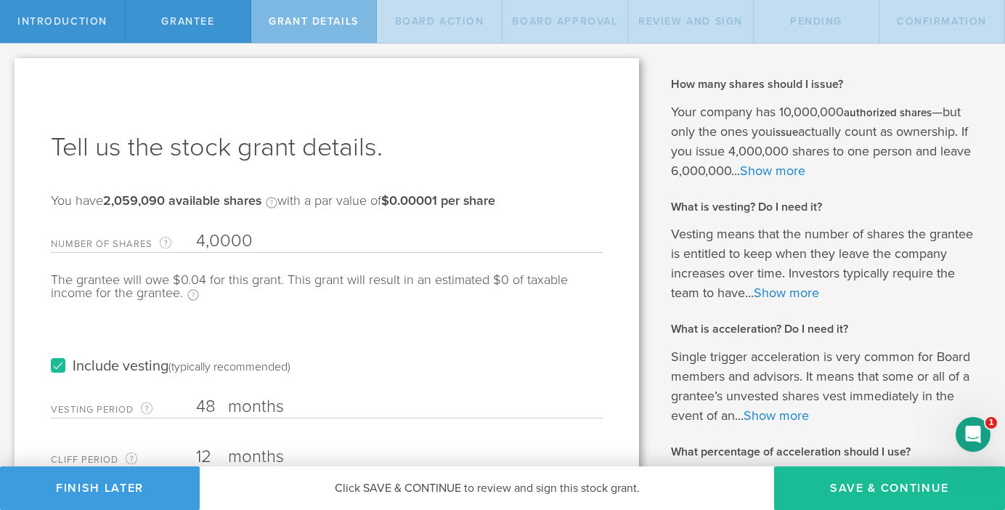
type input "40,000"
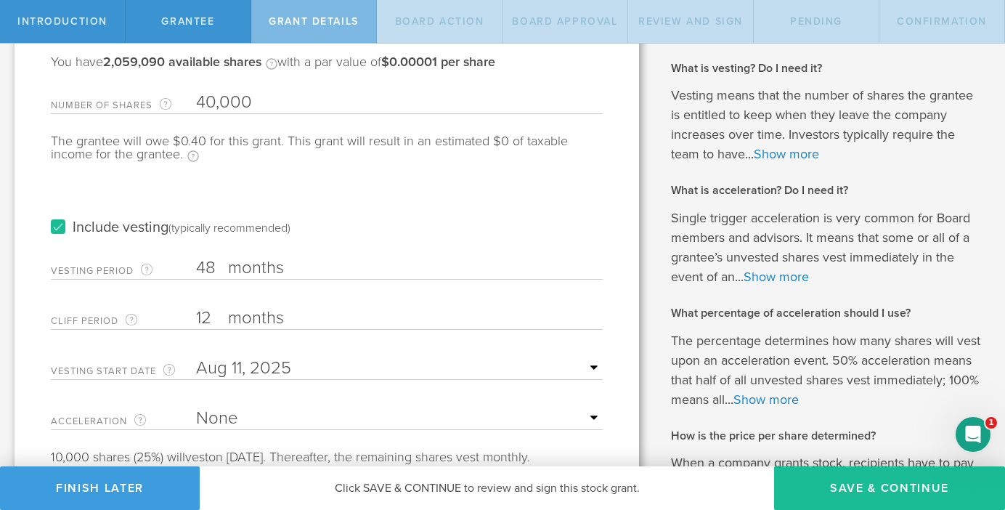
scroll to position [145, 0]
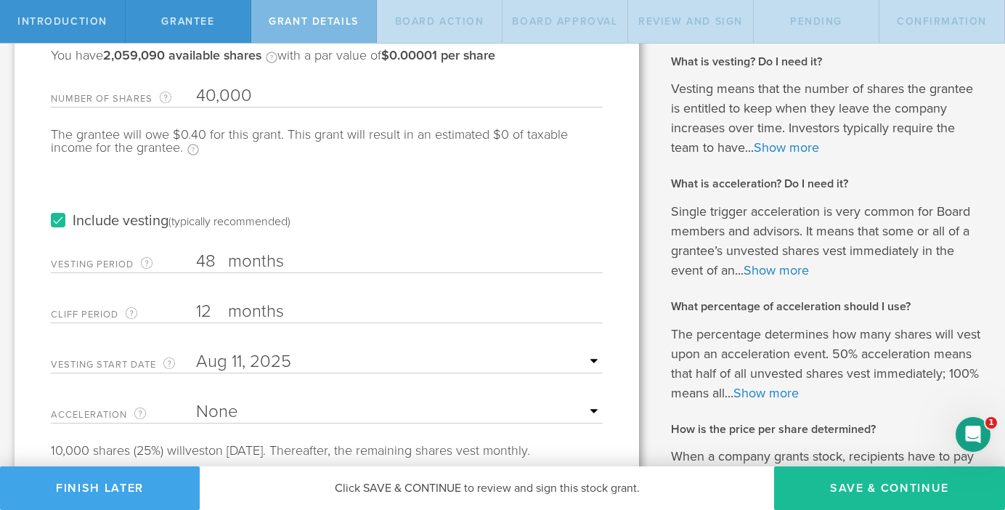
click at [167, 474] on button "Finish Later" at bounding box center [100, 488] width 200 height 44
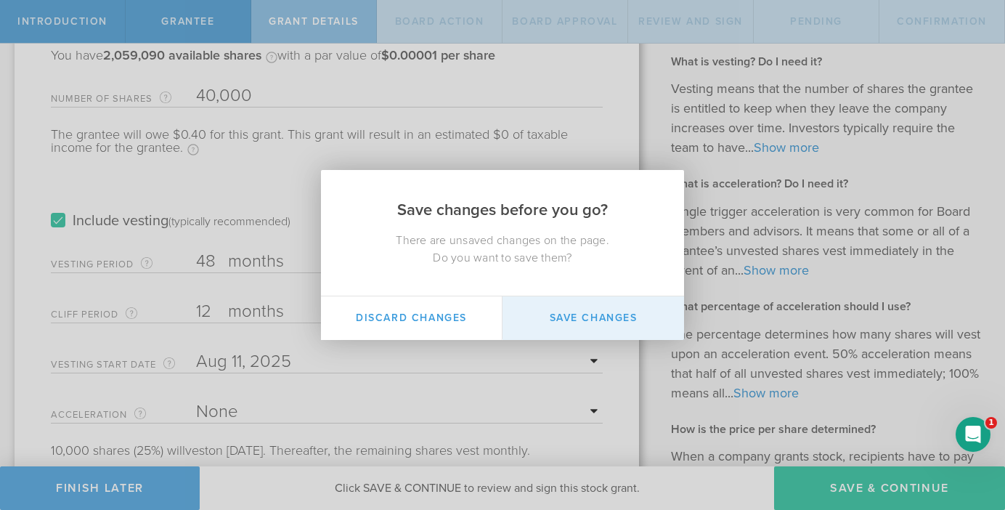
click at [605, 316] on button "Save Changes" at bounding box center [594, 318] width 182 height 44
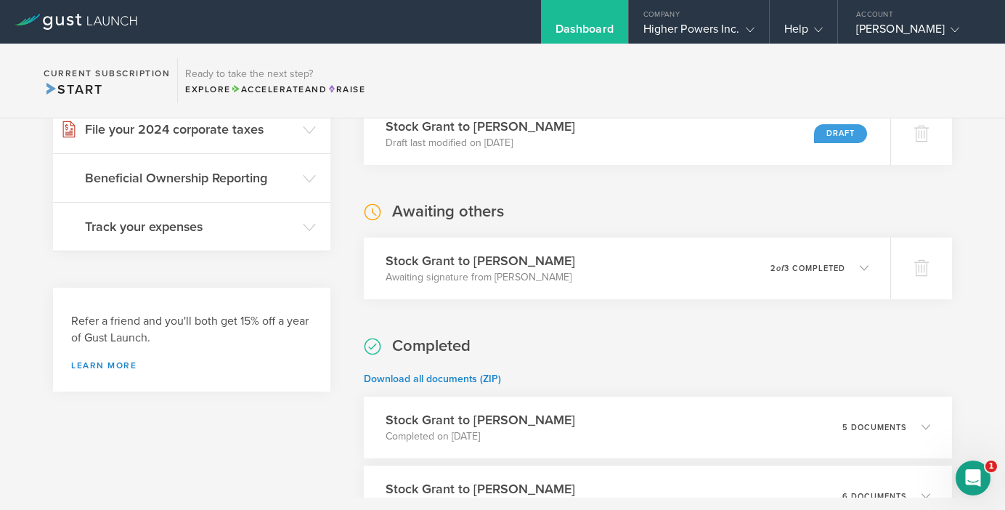
scroll to position [294, 0]
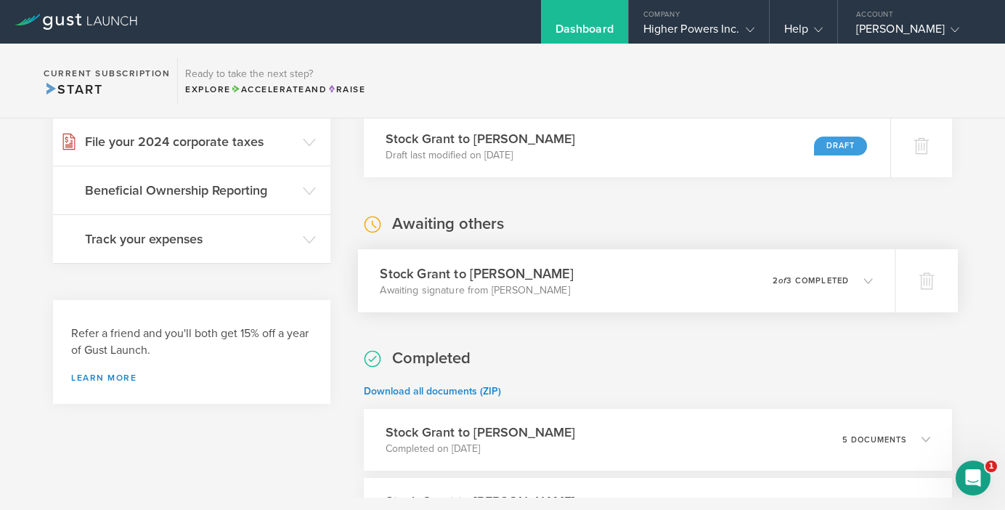
click at [875, 279] on div "[PERSON_NAME] to [PERSON_NAME] Awaiting signature from [PERSON_NAME] 0 undelive…" at bounding box center [626, 280] width 537 height 63
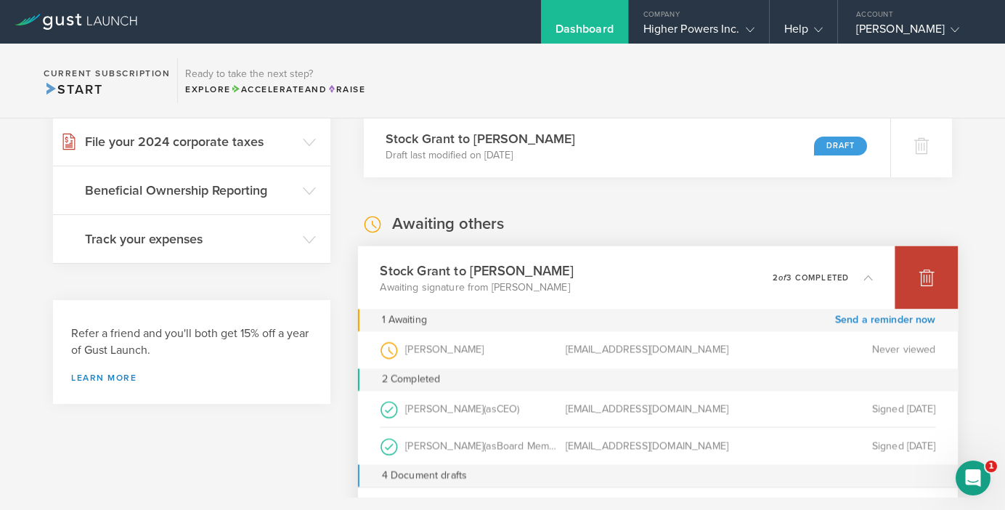
click at [922, 287] on div at bounding box center [926, 276] width 63 height 63
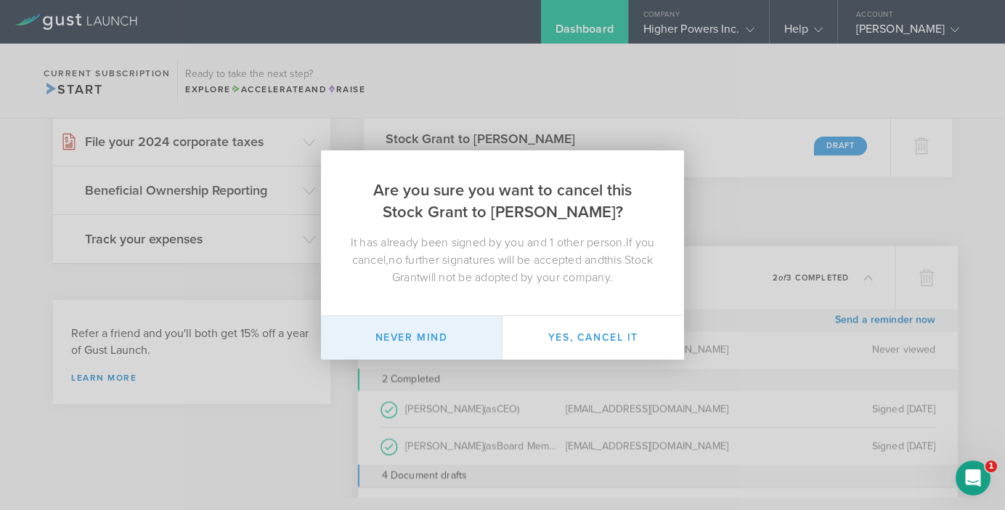
click at [461, 325] on button "Never mind" at bounding box center [412, 338] width 182 height 44
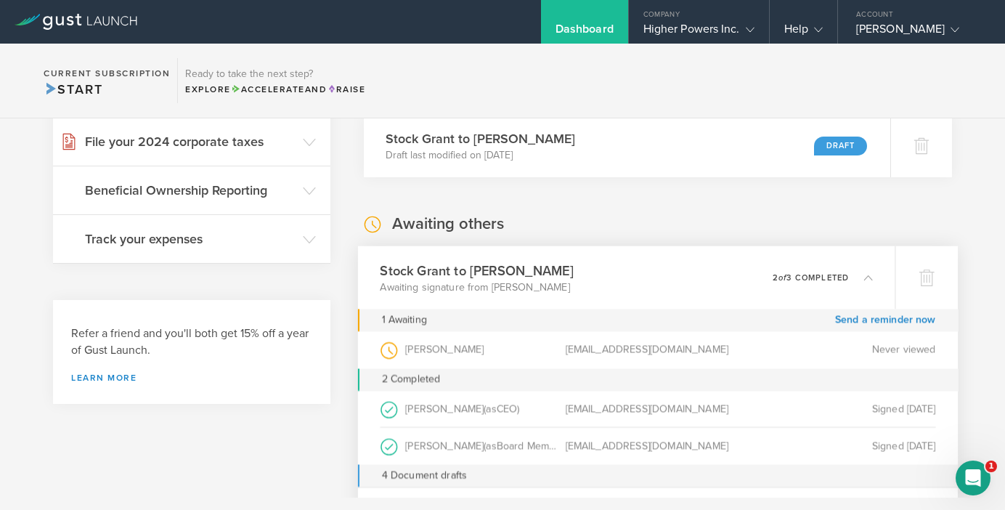
click at [484, 409] on div "Matthew Travis Tanner (as CEO )" at bounding box center [472, 408] width 185 height 36
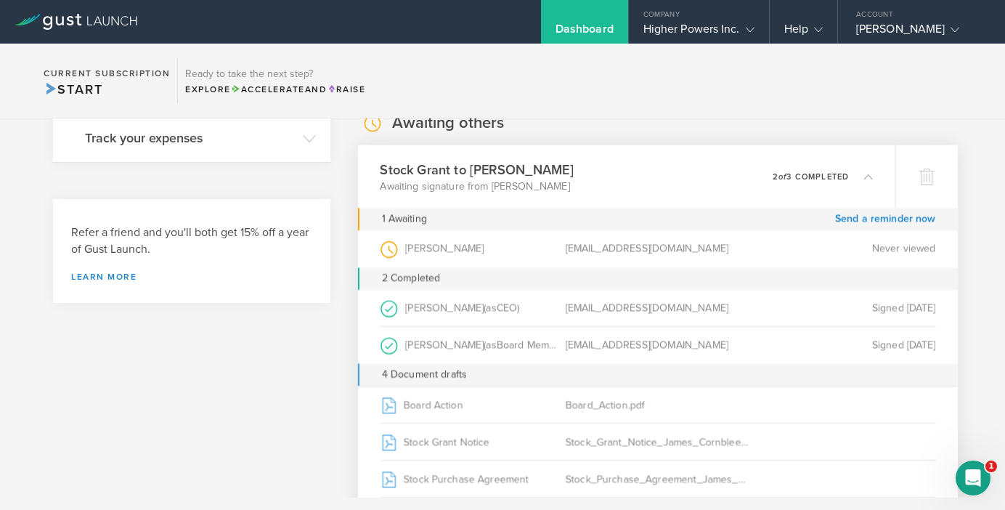
scroll to position [405, 0]
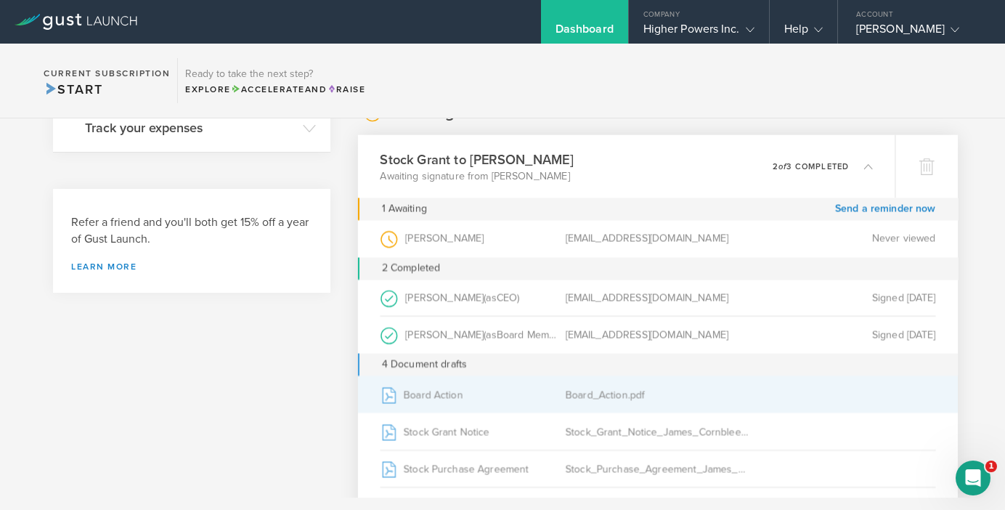
click at [477, 394] on div "Board Action" at bounding box center [472, 394] width 185 height 36
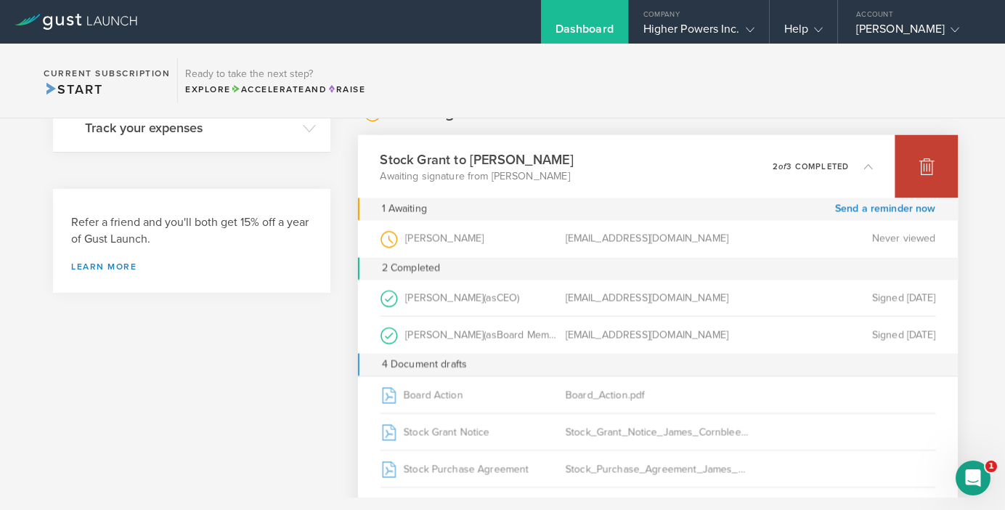
click at [928, 162] on icon at bounding box center [926, 168] width 15 height 14
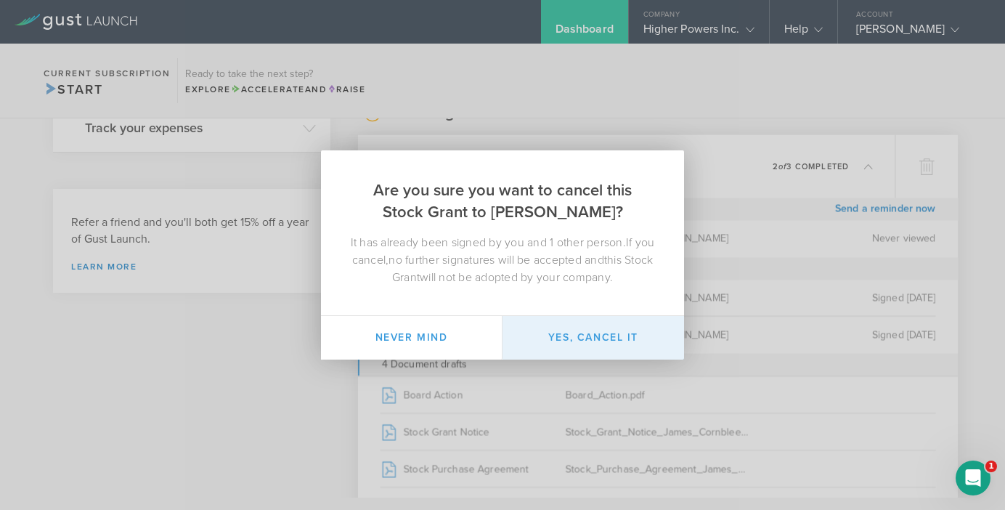
click at [617, 337] on button "Yes, cancel it" at bounding box center [594, 338] width 182 height 44
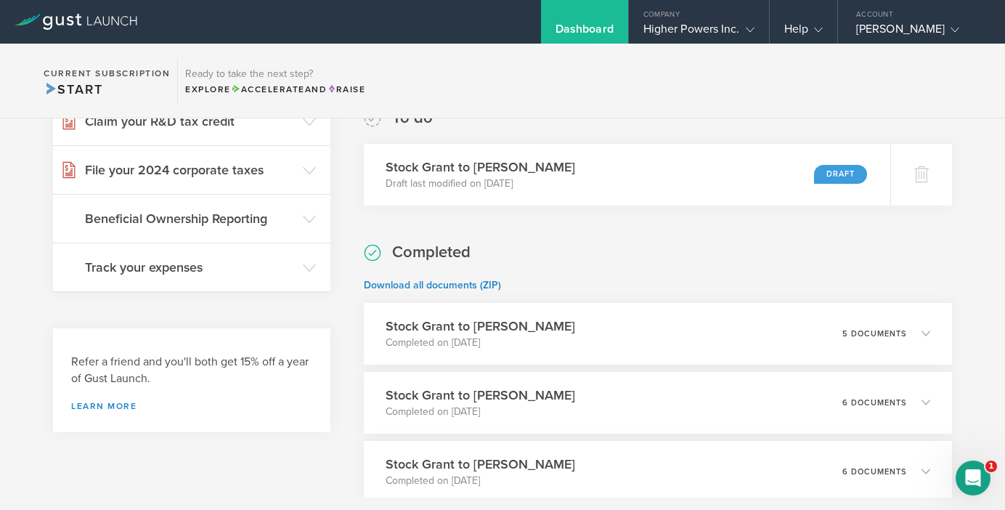
scroll to position [276, 0]
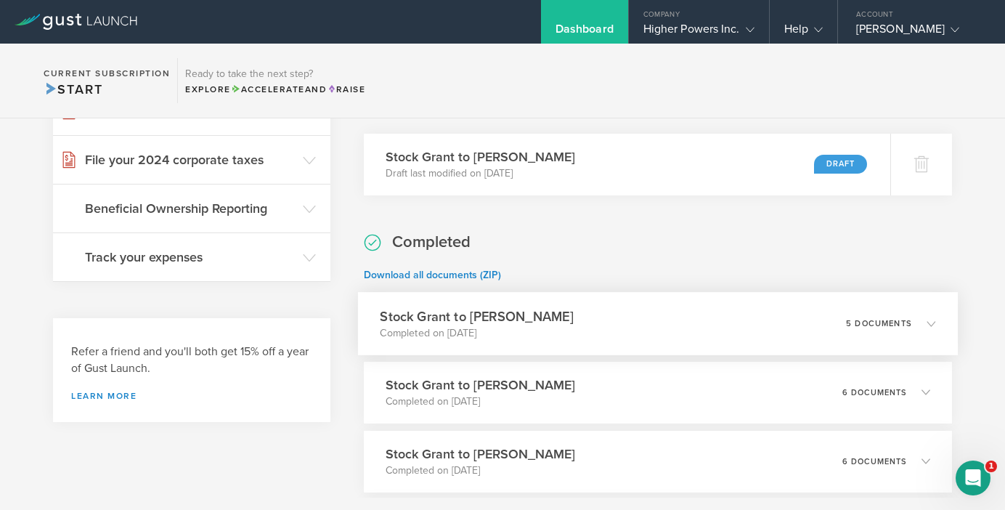
click at [927, 320] on icon at bounding box center [924, 323] width 24 height 13
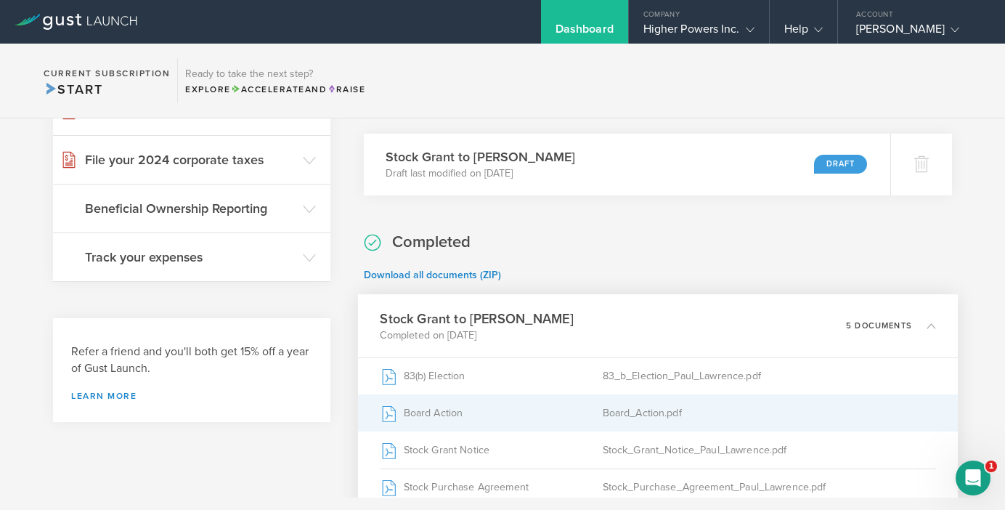
click at [487, 410] on div "Board Action" at bounding box center [491, 412] width 222 height 36
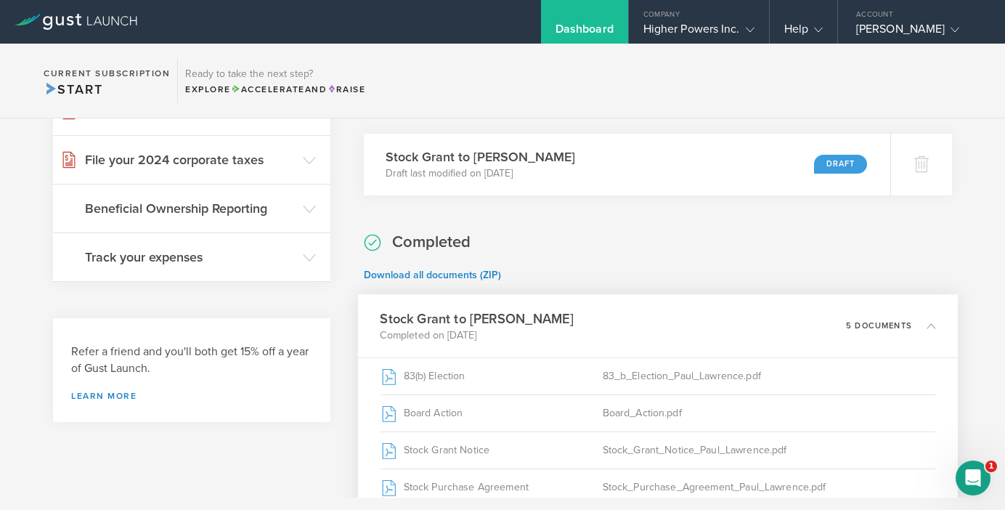
click at [931, 332] on icon at bounding box center [924, 325] width 24 height 13
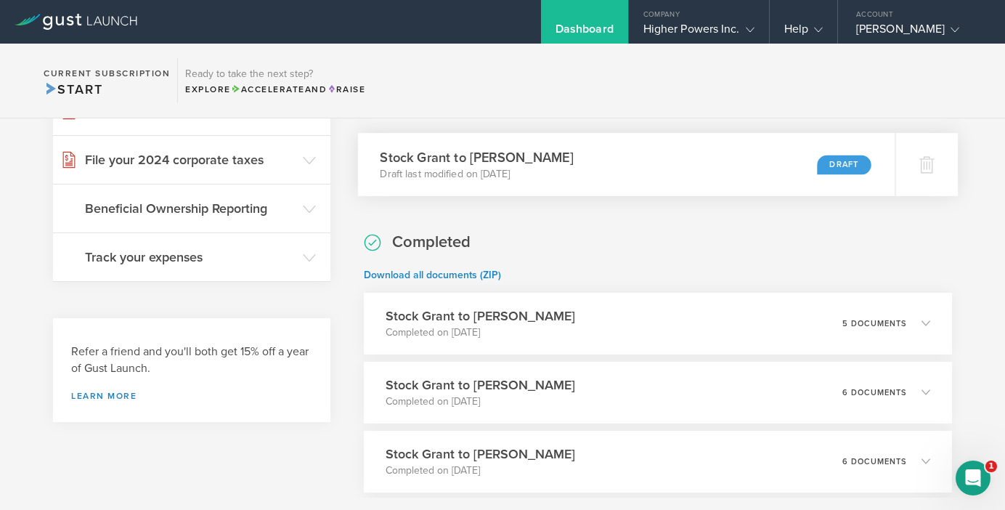
click at [850, 165] on div "Draft" at bounding box center [844, 165] width 54 height 20
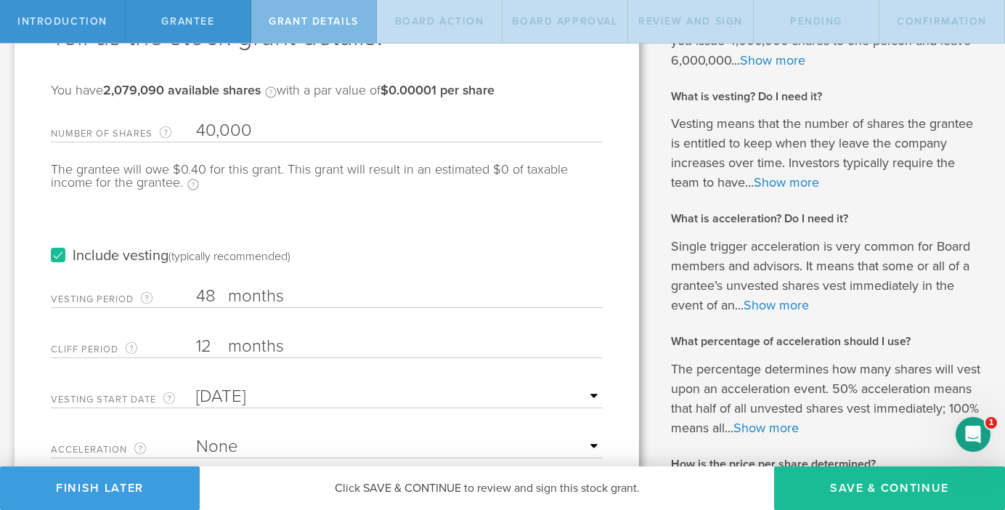
scroll to position [112, 0]
click at [219, 304] on input "48" at bounding box center [399, 295] width 407 height 22
type input "4"
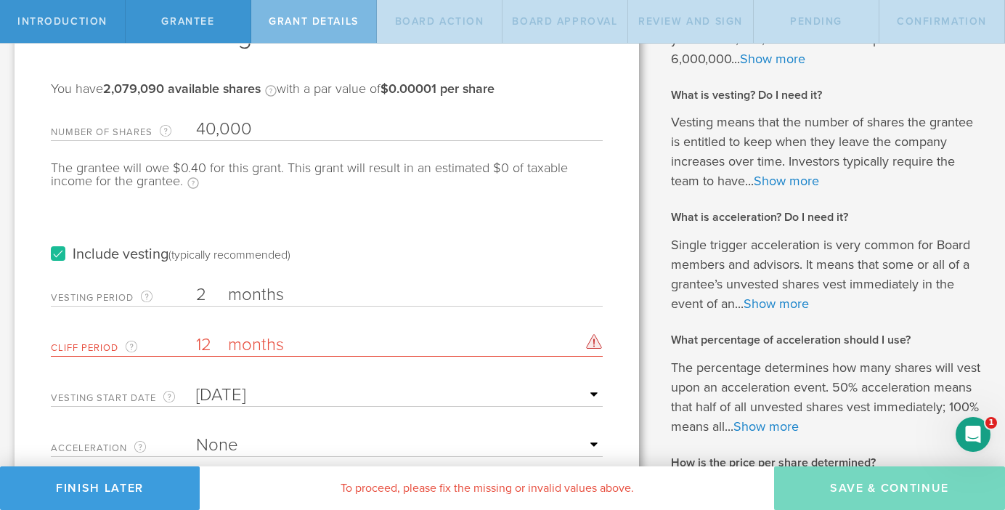
type input "2"
click at [211, 341] on input "12" at bounding box center [399, 345] width 407 height 22
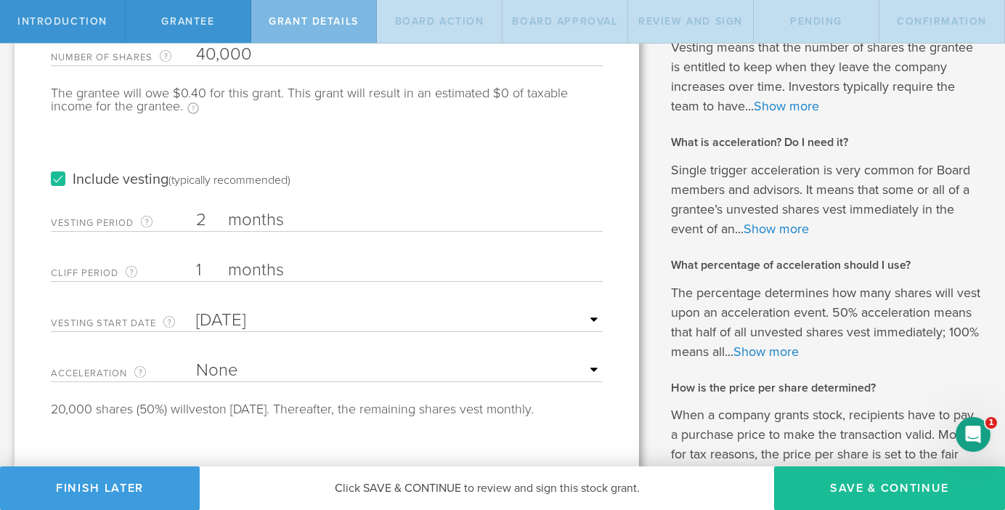
scroll to position [187, 0]
type input "1"
select select "double"
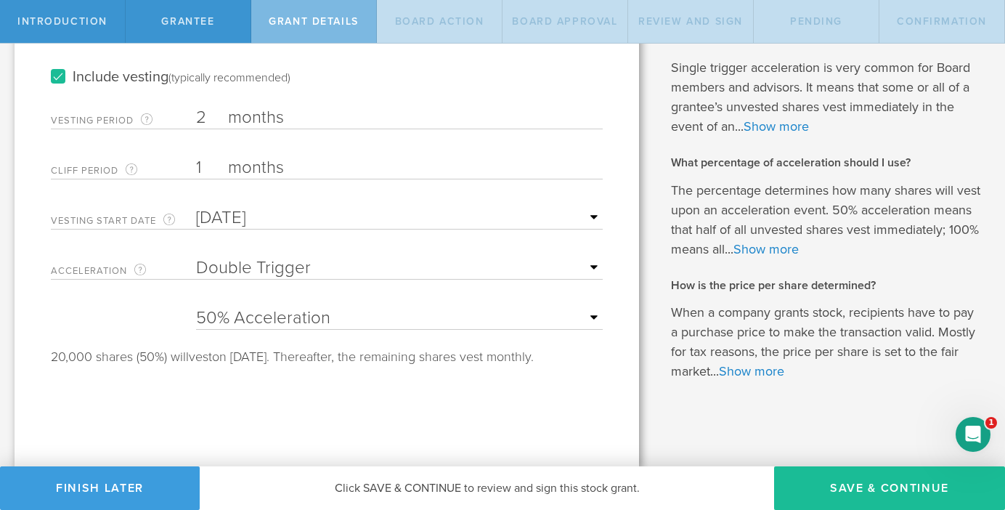
scroll to position [288, 0]
select select "100"
click at [892, 493] on button "Save & Continue" at bounding box center [889, 488] width 231 height 44
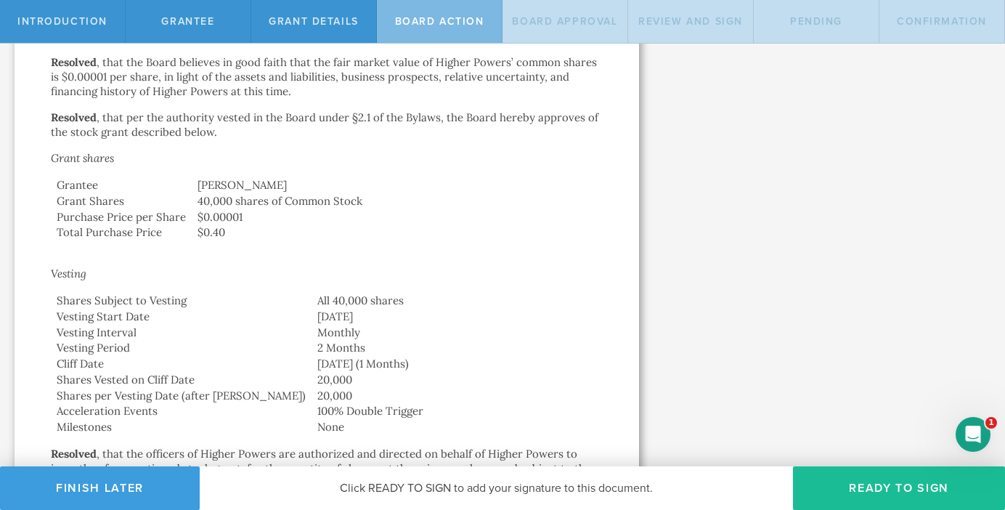
scroll to position [671, 0]
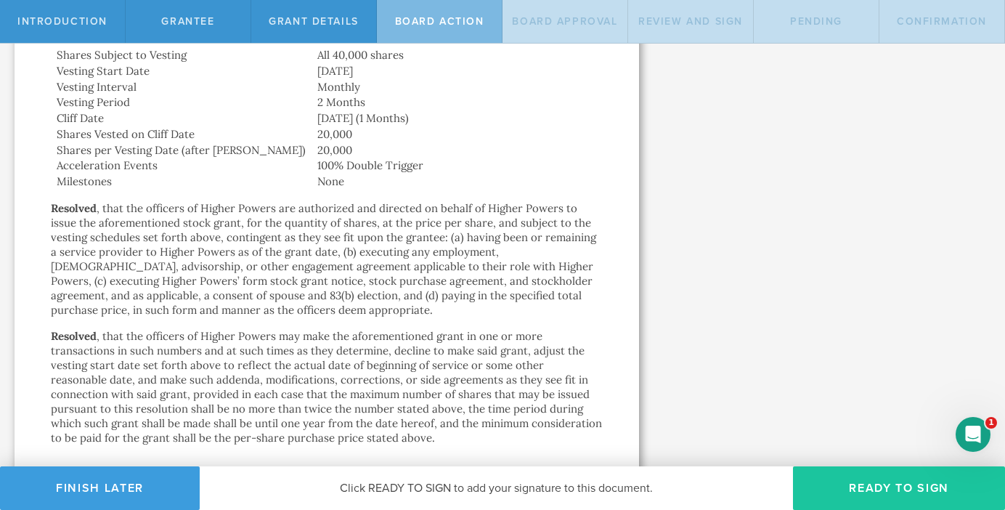
click at [887, 490] on button "Ready to Sign" at bounding box center [899, 488] width 212 height 44
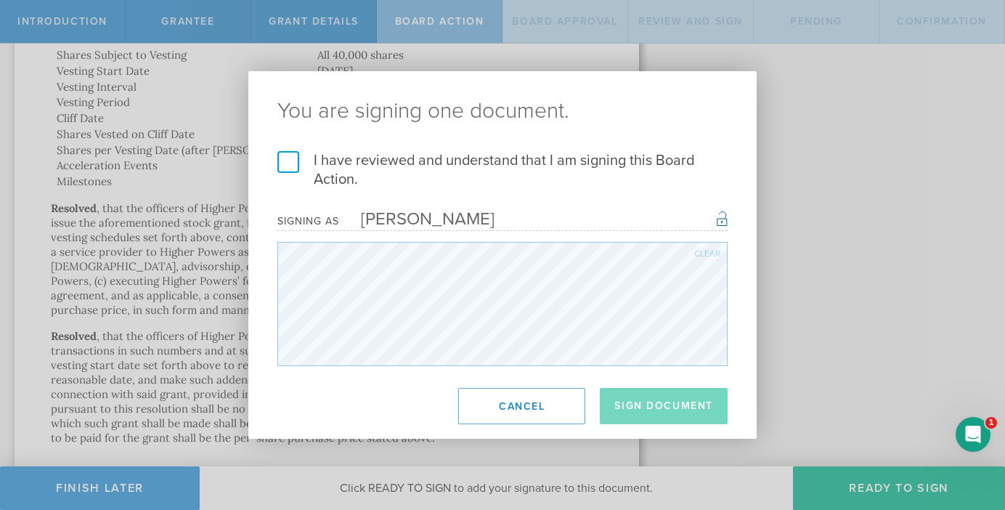
click at [291, 158] on label "I have reviewed and understand that I am signing this Board Action." at bounding box center [502, 170] width 450 height 38
click at [0, 0] on input "I have reviewed and understand that I am signing this Board Action." at bounding box center [0, 0] width 0 height 0
click at [660, 401] on button "Sign Document" at bounding box center [664, 406] width 128 height 36
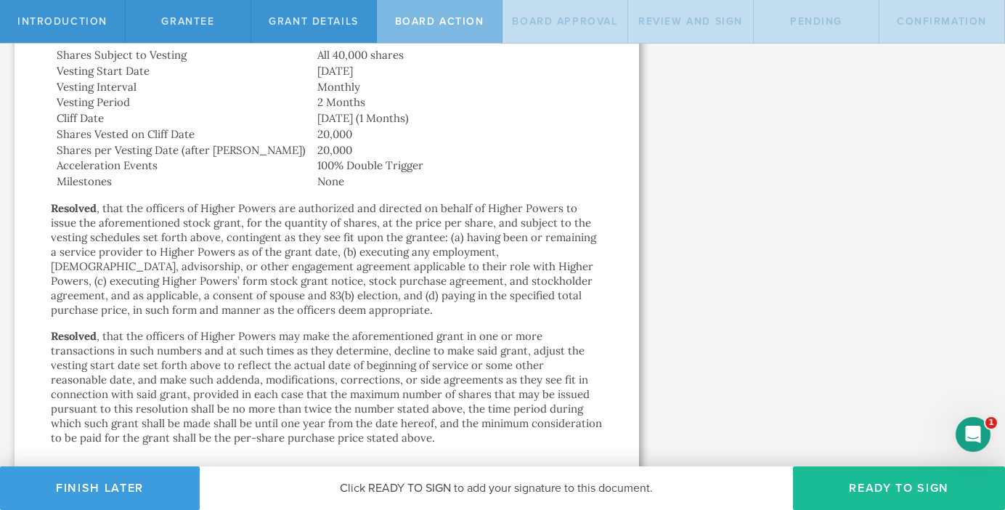
scroll to position [0, 0]
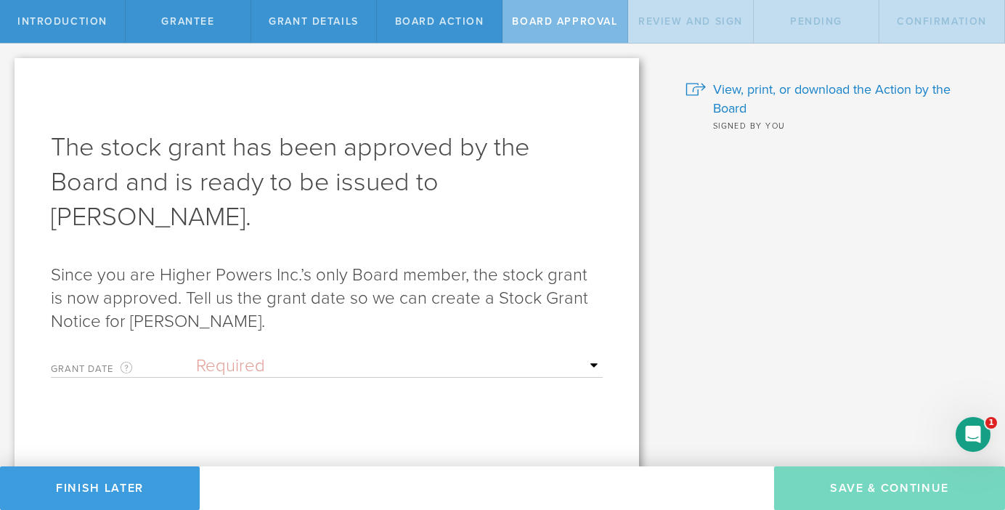
select select "setByFounder"
click at [336, 407] on input "text" at bounding box center [399, 416] width 407 height 22
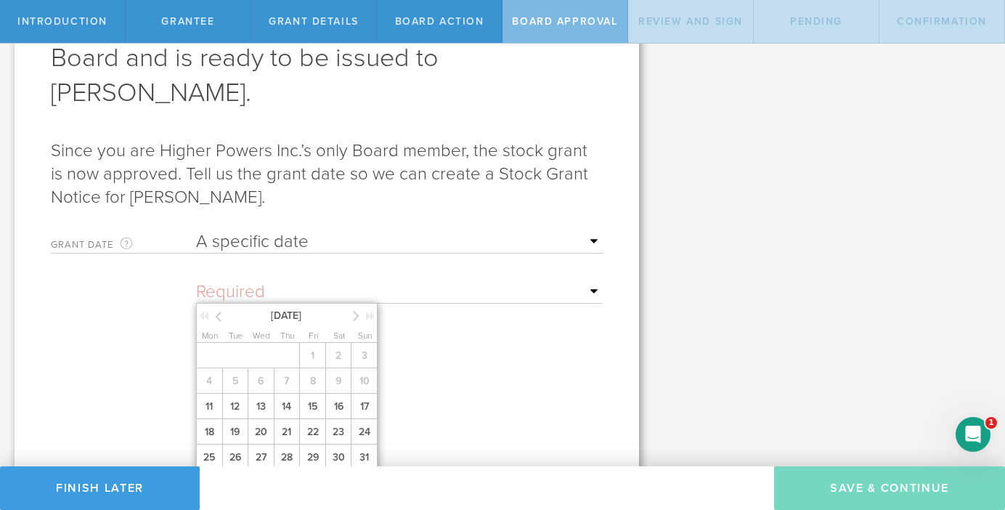
scroll to position [126, 0]
click at [215, 418] on span "11" at bounding box center [209, 404] width 26 height 25
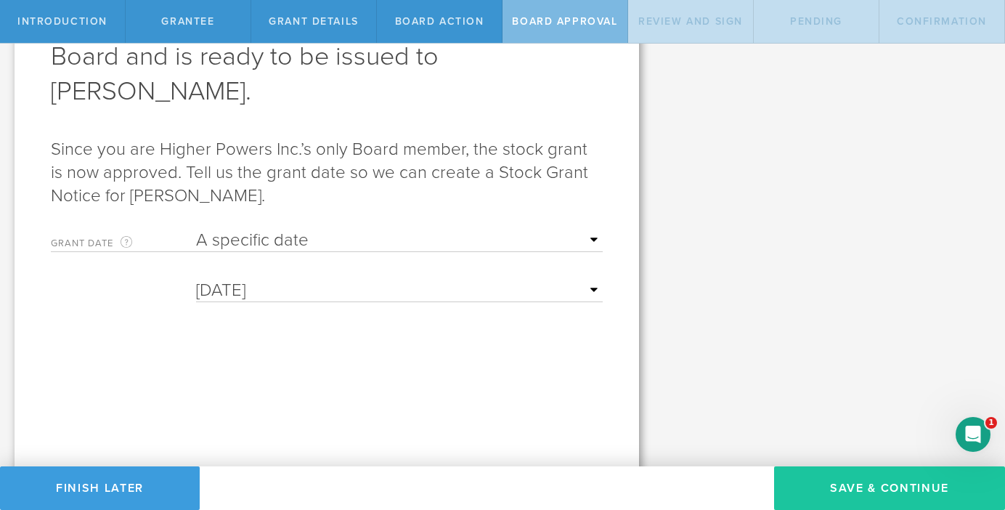
click at [832, 499] on button "Save & Continue" at bounding box center [889, 488] width 231 height 44
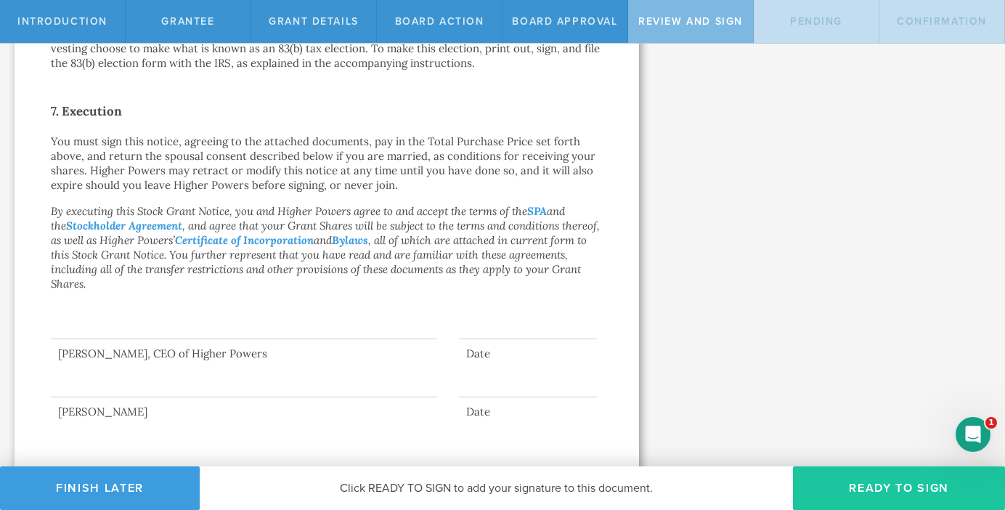
scroll to position [1102, 0]
click at [871, 489] on button "Ready to Sign" at bounding box center [899, 488] width 212 height 44
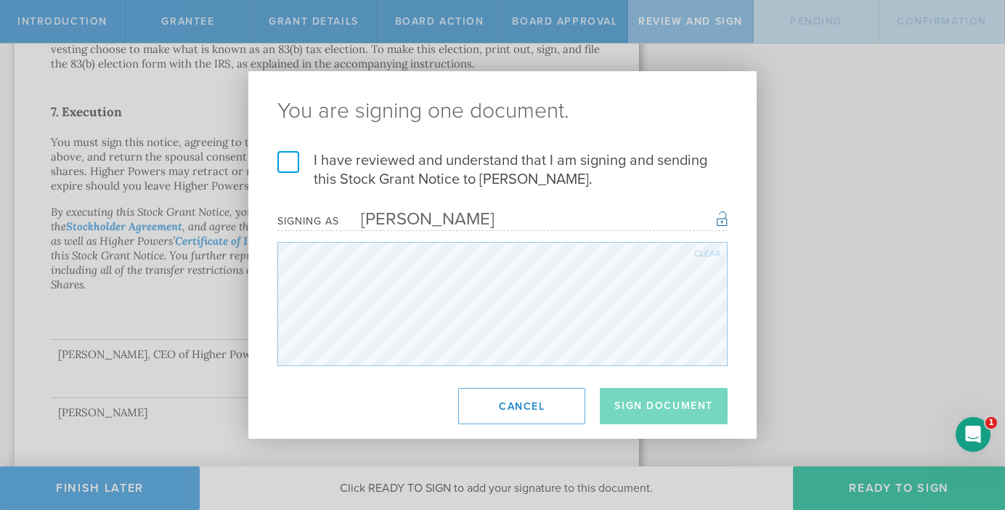
click at [286, 167] on label "I have reviewed and understand that I am signing and sending this Stock Grant N…" at bounding box center [502, 170] width 450 height 38
click at [0, 0] on input "I have reviewed and understand that I am signing and sending this Stock Grant N…" at bounding box center [0, 0] width 0 height 0
click at [673, 411] on button "Sign Document" at bounding box center [664, 406] width 128 height 36
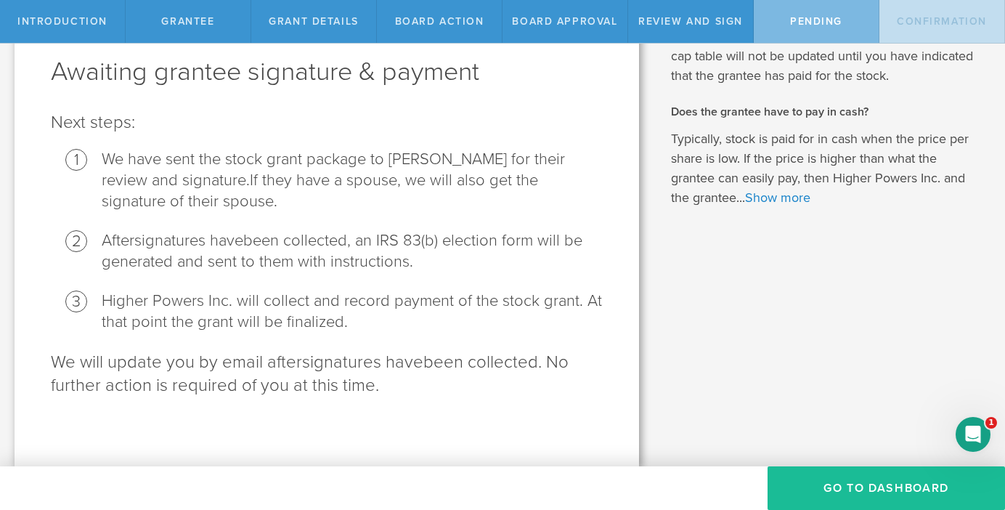
scroll to position [0, 0]
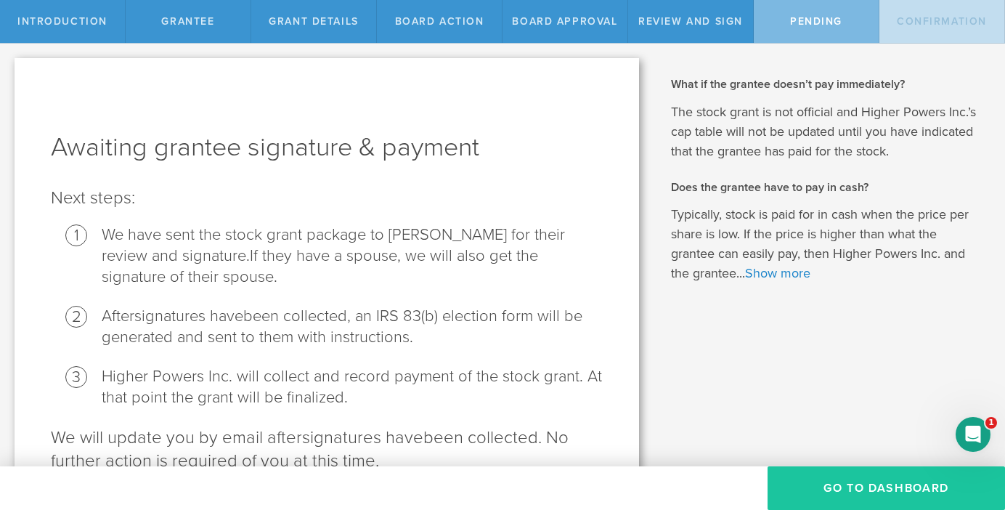
click at [918, 487] on button "Go To Dashboard" at bounding box center [886, 488] width 237 height 44
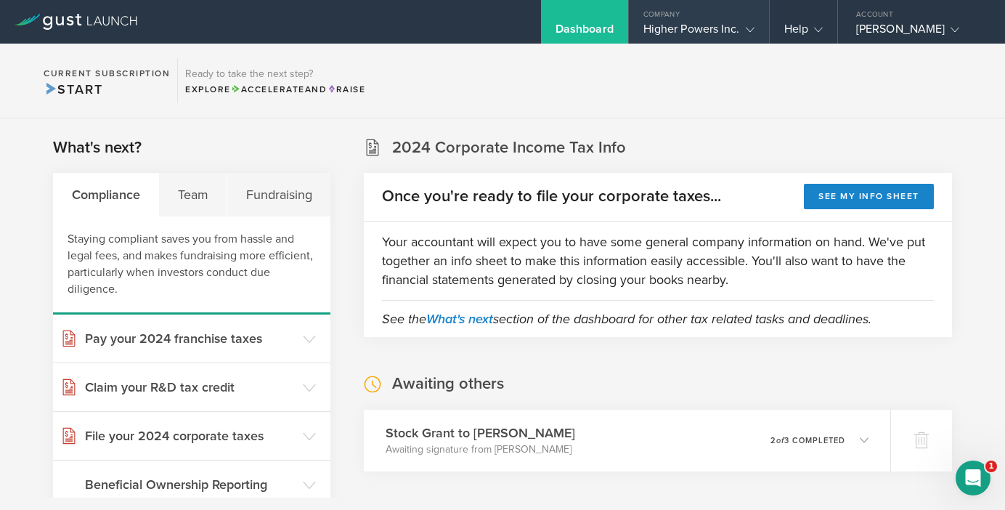
click at [708, 13] on div "Company" at bounding box center [699, 11] width 140 height 22
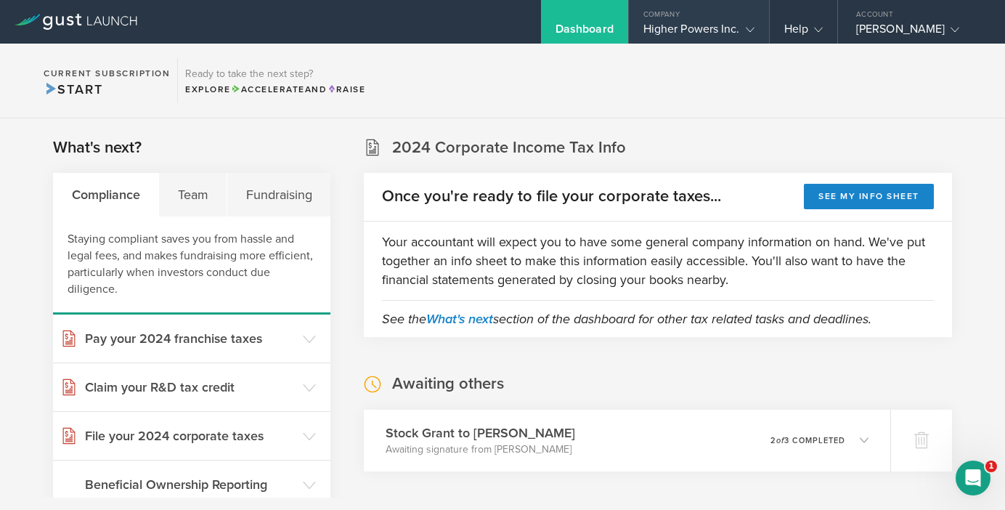
click at [711, 21] on div "Company" at bounding box center [699, 11] width 140 height 22
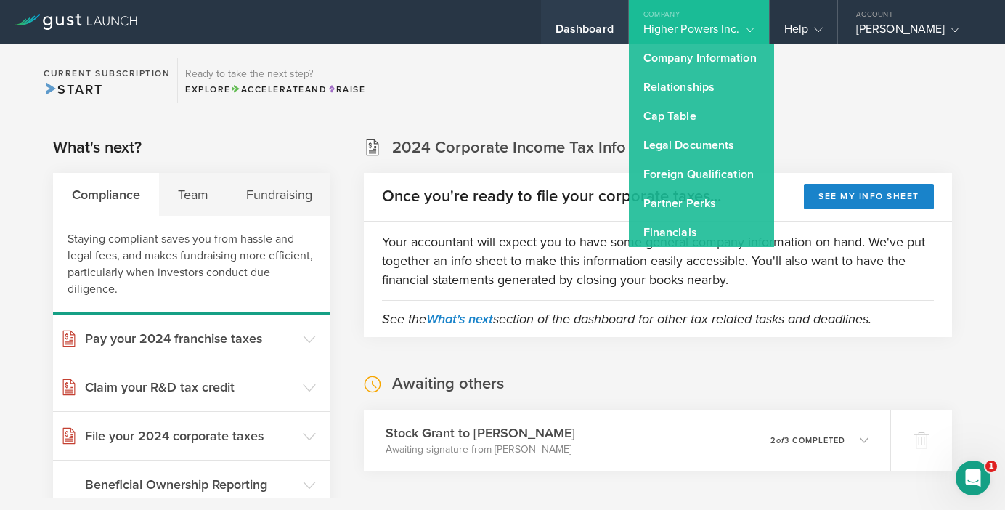
click at [594, 38] on div "Dashboard" at bounding box center [585, 33] width 58 height 22
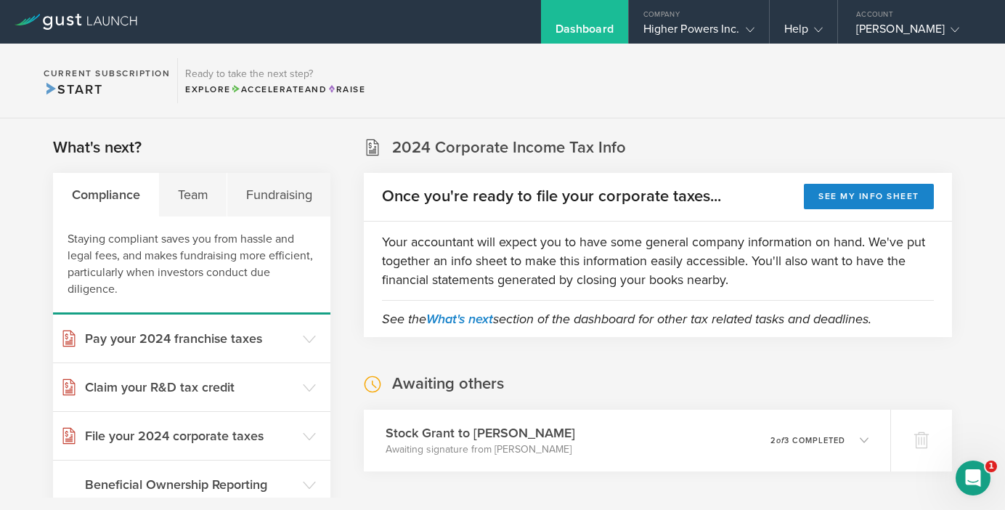
click at [594, 38] on div "Dashboard" at bounding box center [585, 33] width 58 height 22
click at [700, 36] on div "Higher Powers Inc." at bounding box center [698, 33] width 111 height 22
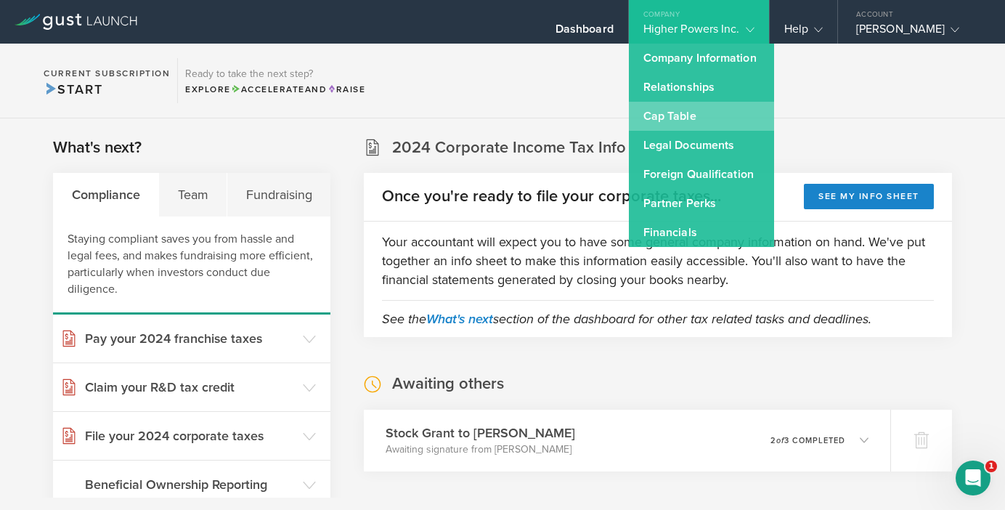
click at [685, 125] on link "Cap Table" at bounding box center [701, 116] width 145 height 29
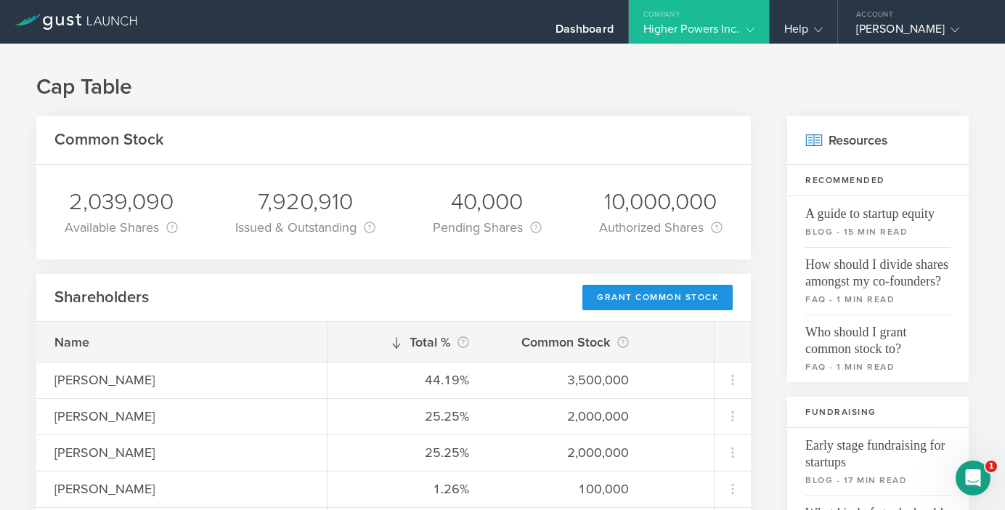
click at [678, 291] on div "Grant Common Stock" at bounding box center [657, 297] width 150 height 25
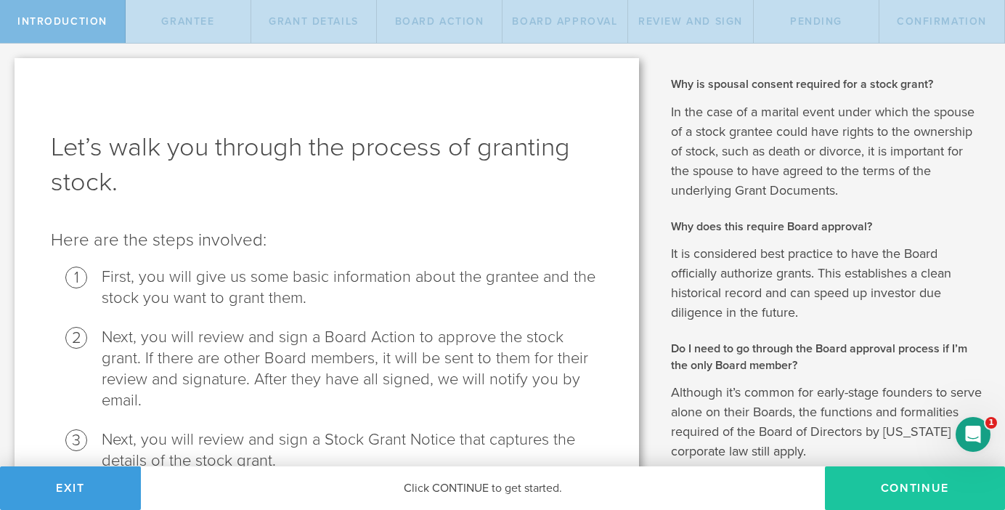
click at [919, 484] on button "Continue" at bounding box center [915, 488] width 180 height 44
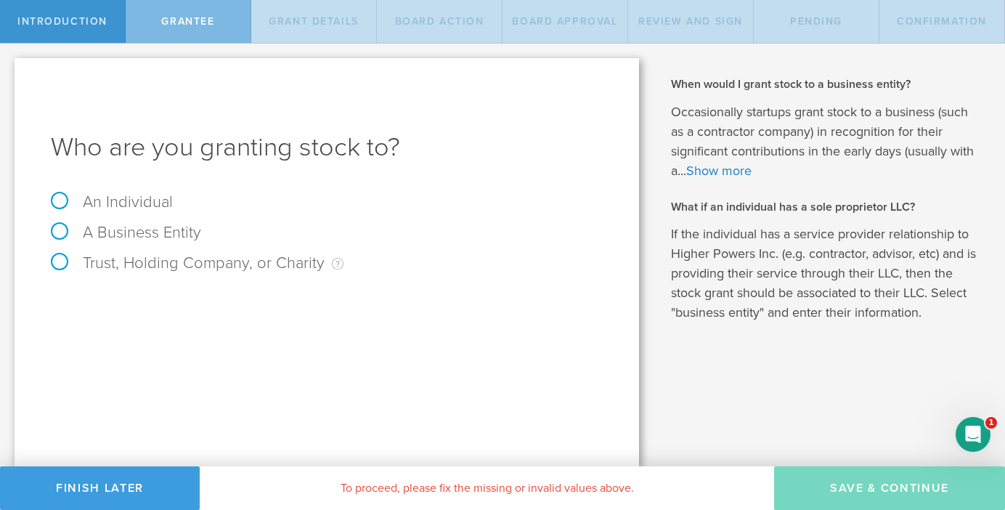
click at [131, 203] on label "An Individual" at bounding box center [112, 201] width 122 height 19
click at [9, 67] on input "An Individual" at bounding box center [4, 55] width 9 height 23
radio input "true"
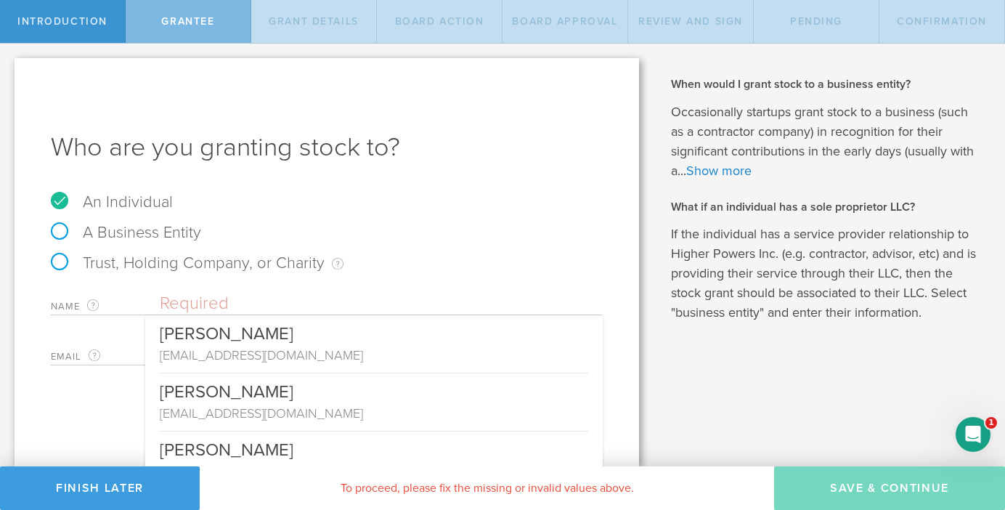
click at [211, 296] on input "text" at bounding box center [381, 304] width 443 height 22
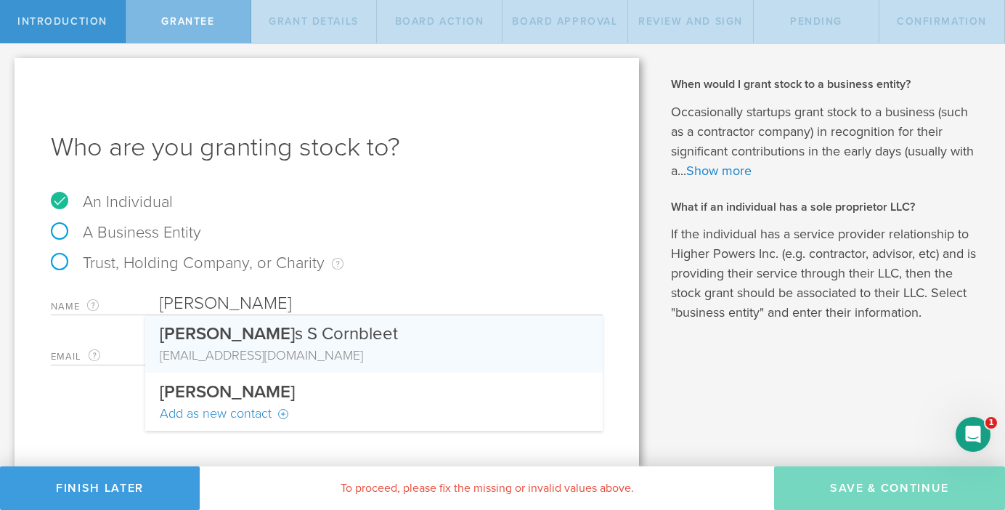
click at [261, 352] on div "[EMAIL_ADDRESS][DOMAIN_NAME]" at bounding box center [374, 355] width 428 height 19
type input "[PERSON_NAME]"
type input "[EMAIL_ADDRESS][DOMAIN_NAME]"
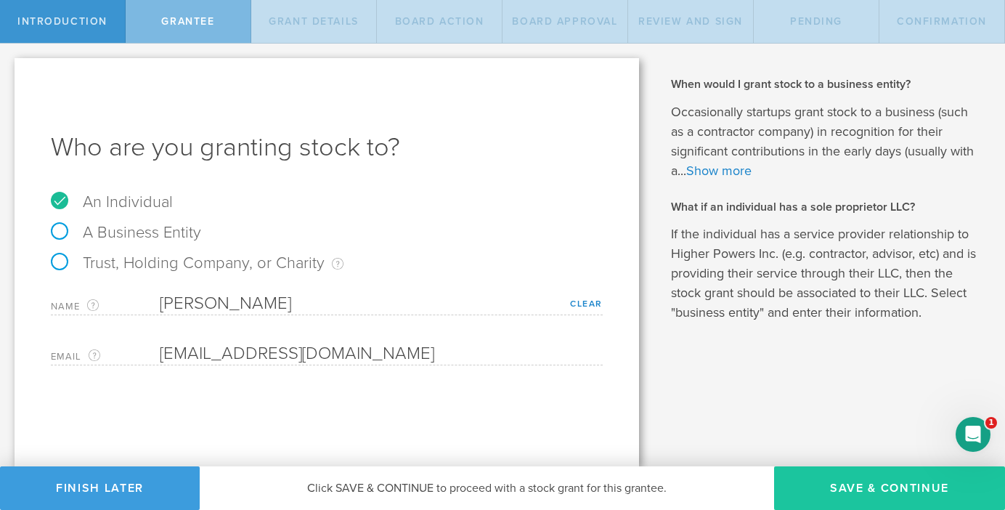
click at [856, 490] on button "Save & Continue" at bounding box center [889, 488] width 231 height 44
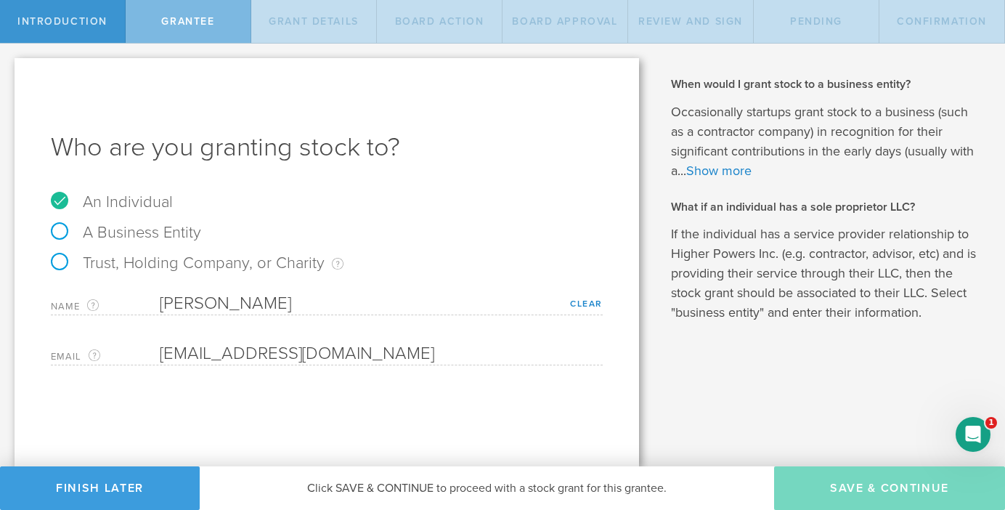
type input "48"
type input "12"
select select "none"
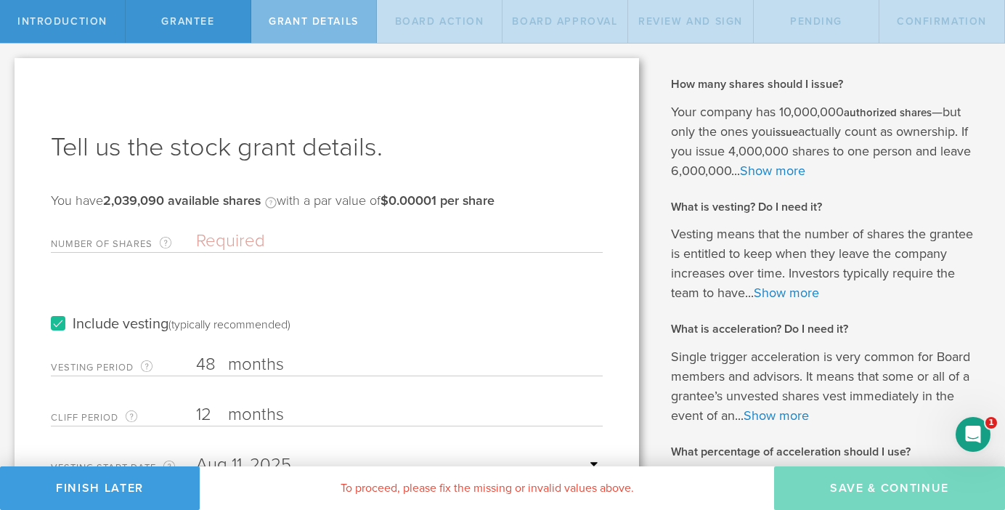
click at [301, 230] on input "Number of Shares The total amount of stock the company is granting to this reci…" at bounding box center [399, 241] width 407 height 22
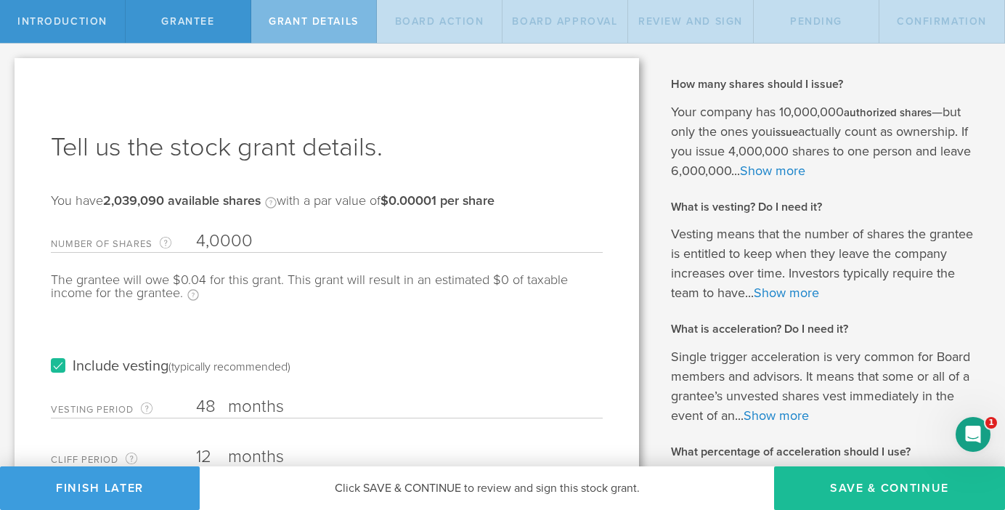
type input "40,000"
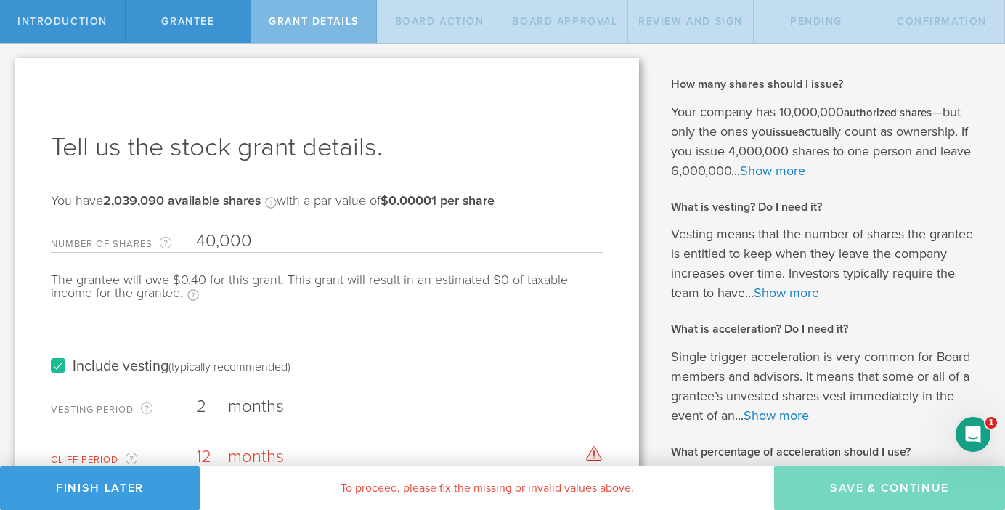
type input "2"
click at [219, 456] on input "12" at bounding box center [399, 457] width 407 height 22
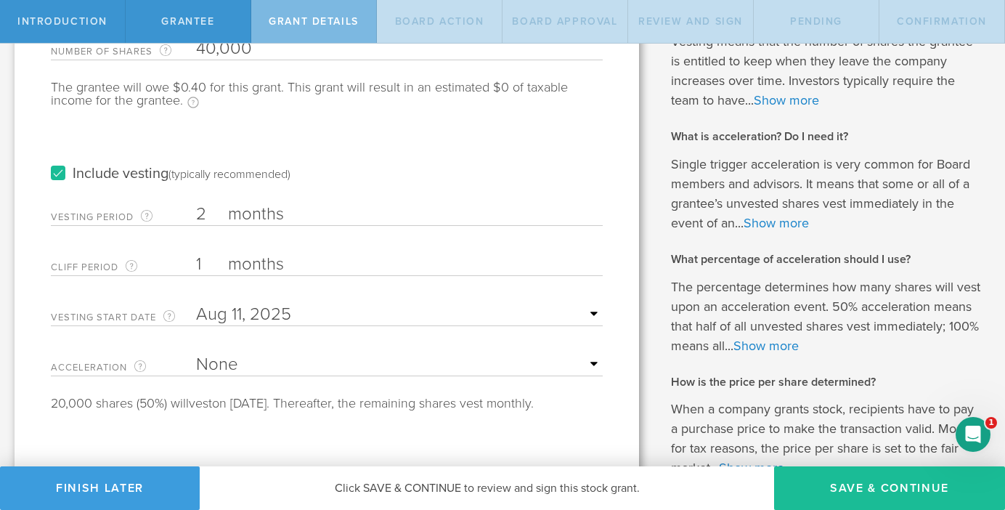
scroll to position [191, 0]
type input "1"
select select "double"
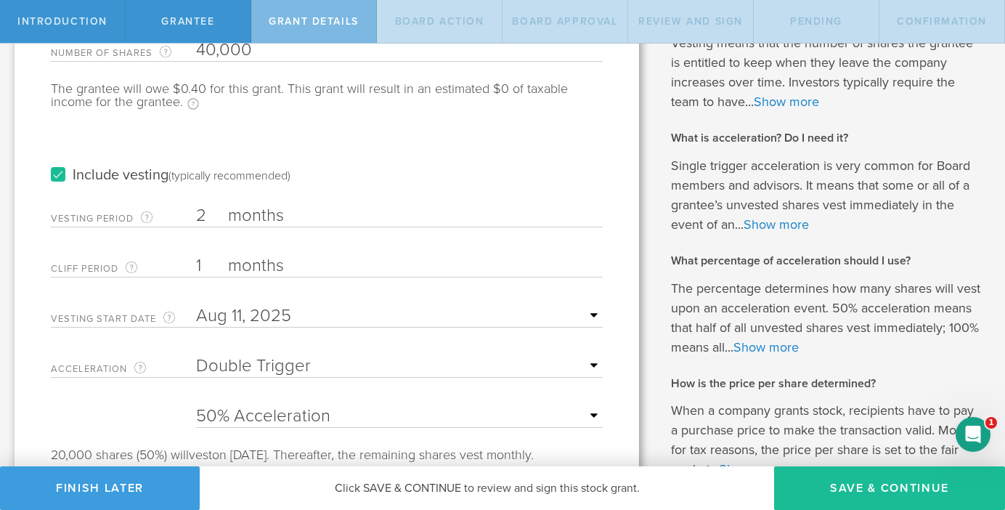
select select "100"
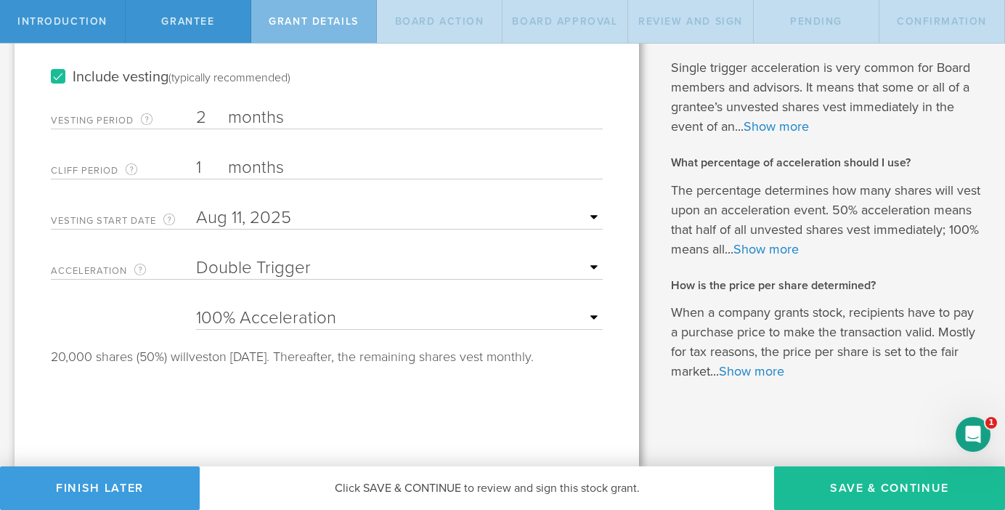
scroll to position [288, 0]
click at [861, 492] on button "Save & Continue" at bounding box center [889, 488] width 231 height 44
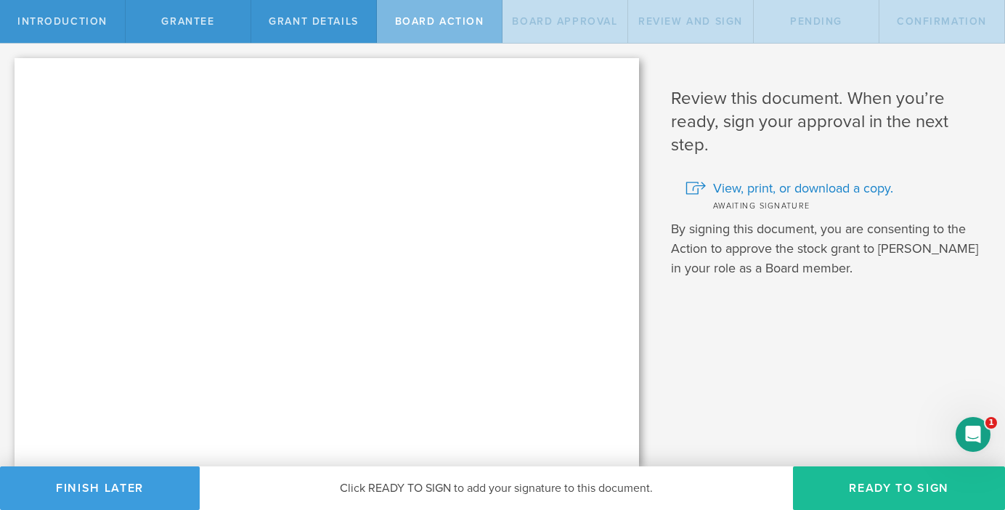
scroll to position [0, 0]
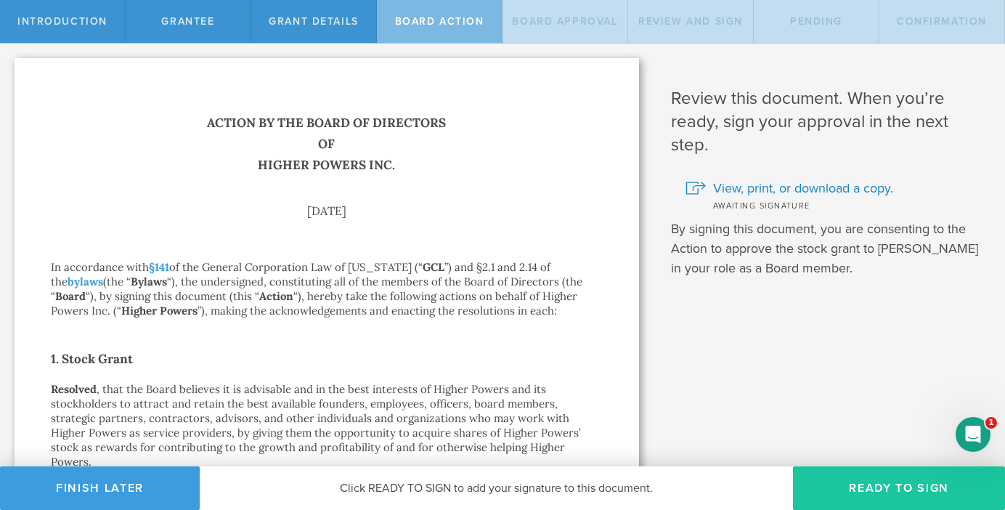
click at [907, 493] on button "Ready to Sign" at bounding box center [899, 488] width 212 height 44
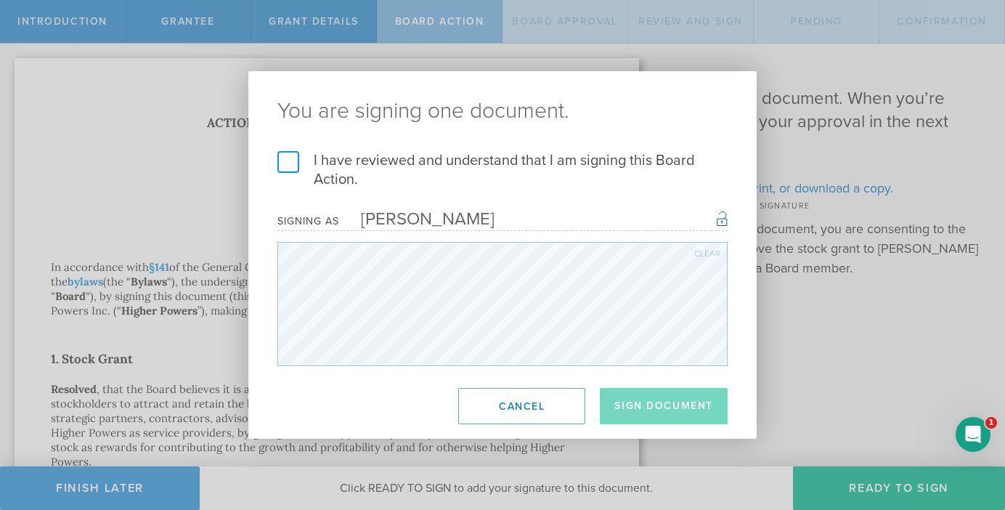
click at [289, 163] on label "I have reviewed and understand that I am signing this Board Action." at bounding box center [502, 170] width 450 height 38
click at [0, 0] on input "I have reviewed and understand that I am signing this Board Action." at bounding box center [0, 0] width 0 height 0
click at [688, 420] on button "Sign Document" at bounding box center [664, 406] width 128 height 36
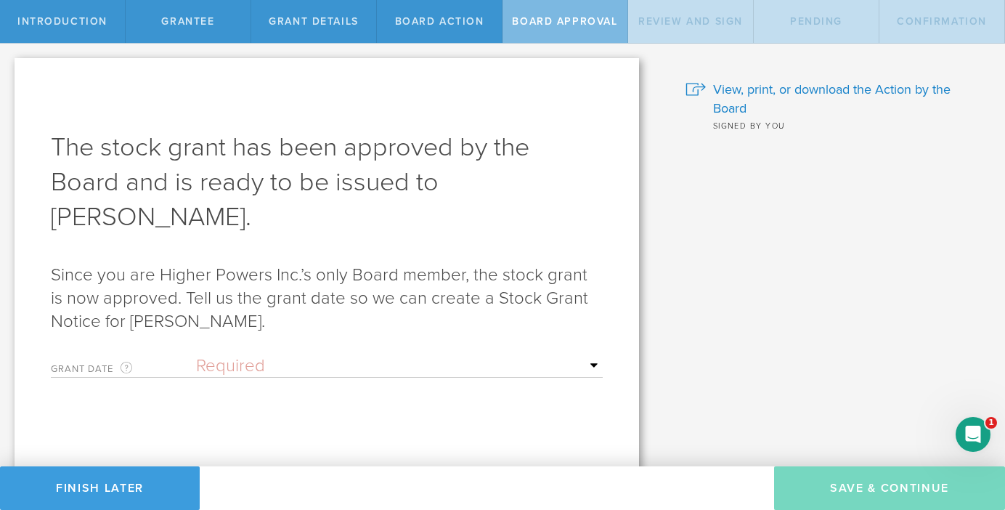
select select "setByFounder"
click at [268, 411] on input "text" at bounding box center [399, 416] width 407 height 22
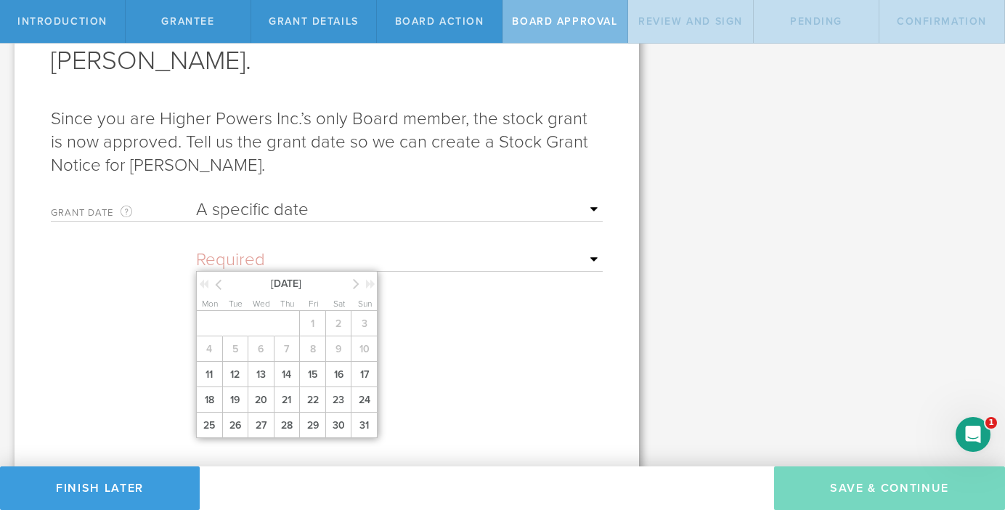
scroll to position [155, 0]
click at [202, 389] on span "11" at bounding box center [209, 375] width 26 height 25
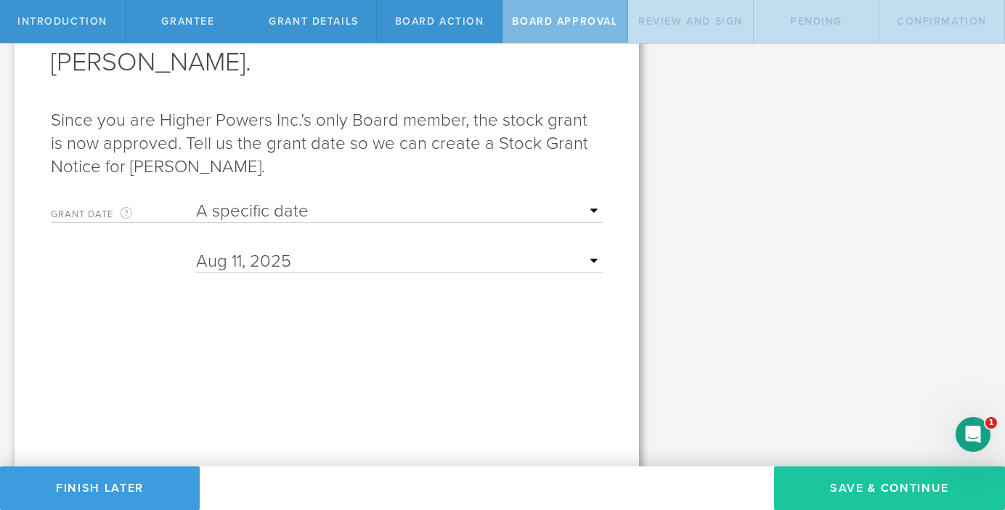
click at [870, 497] on button "Save & Continue" at bounding box center [889, 488] width 231 height 44
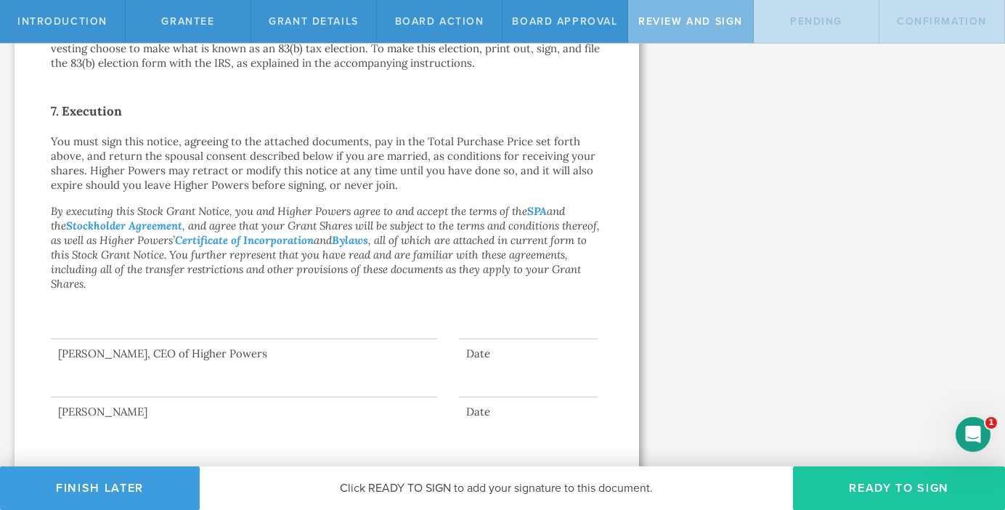
scroll to position [1102, 0]
click at [927, 475] on button "Ready to Sign" at bounding box center [899, 488] width 212 height 44
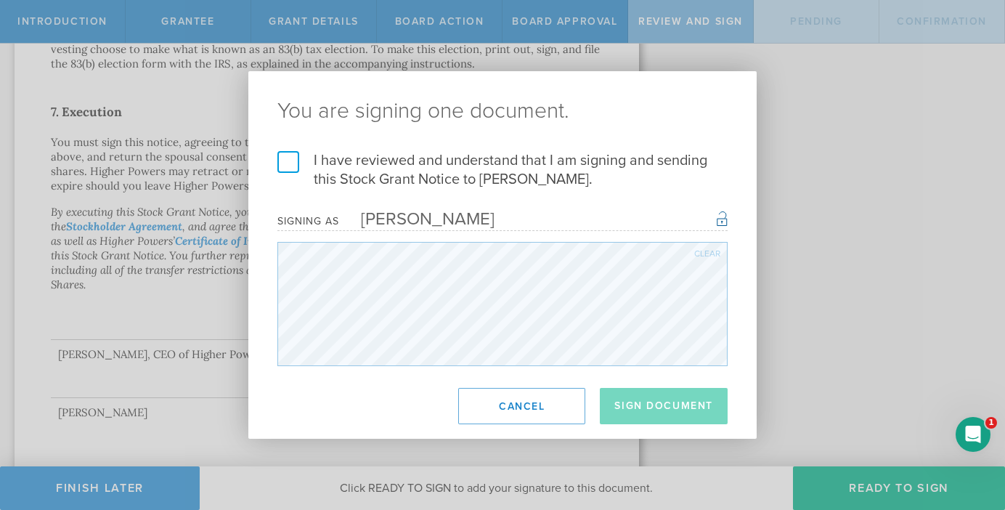
click at [292, 161] on label "I have reviewed and understand that I am signing and sending this Stock Grant N…" at bounding box center [502, 170] width 450 height 38
click at [0, 0] on input "I have reviewed and understand that I am signing and sending this Stock Grant N…" at bounding box center [0, 0] width 0 height 0
click at [683, 403] on button "Sign Document" at bounding box center [664, 406] width 128 height 36
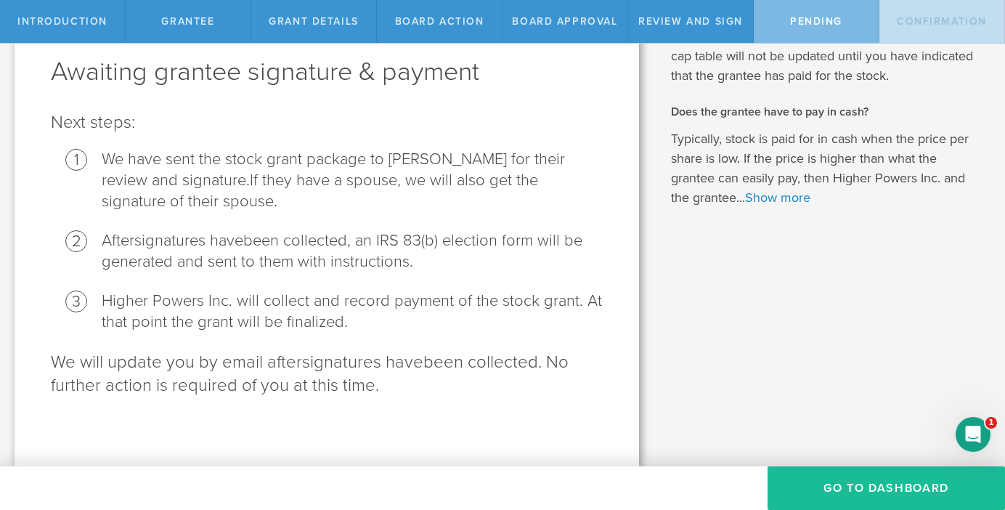
scroll to position [0, 0]
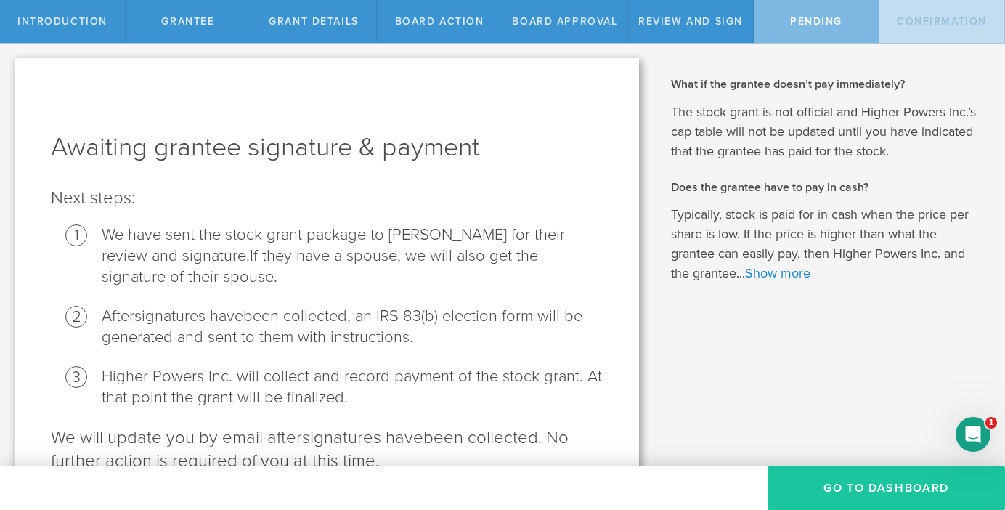
click at [906, 488] on button "Go To Dashboard" at bounding box center [886, 488] width 237 height 44
